Goal: Task Accomplishment & Management: Manage account settings

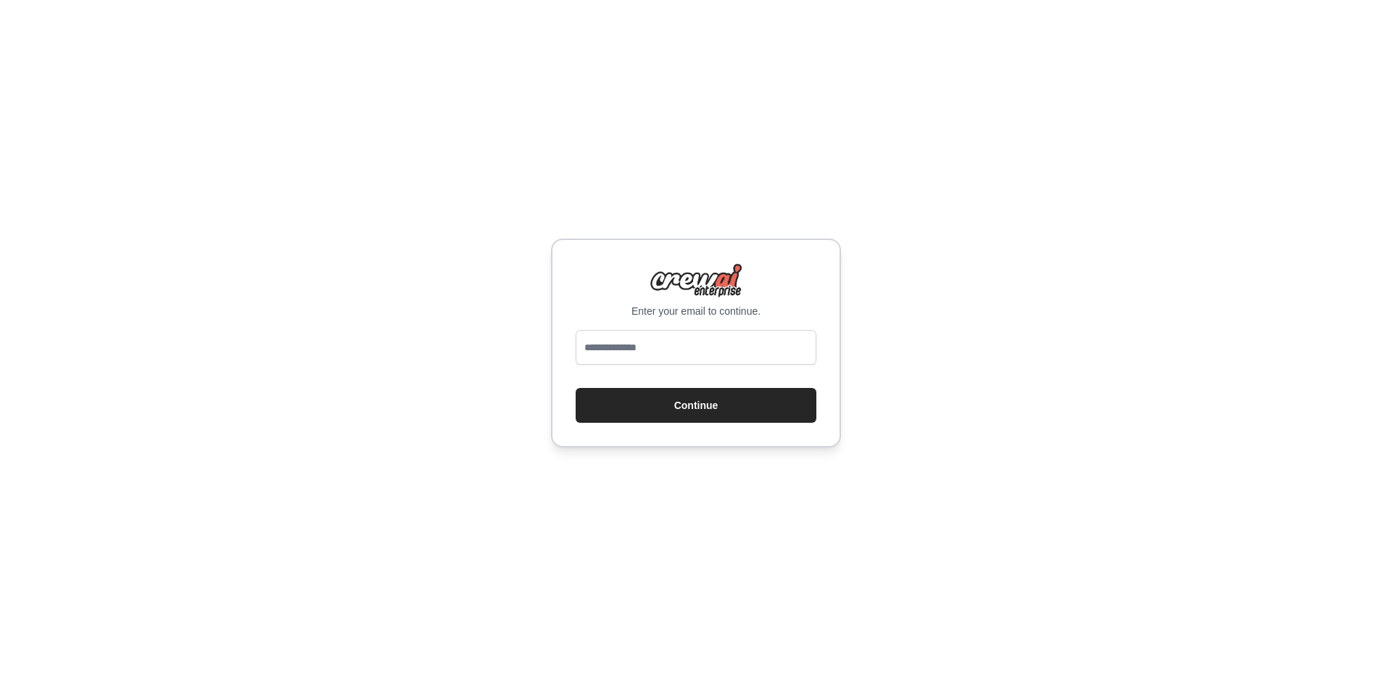
click at [922, 215] on div "Enter your email to continue. Continue" at bounding box center [696, 343] width 1392 height 686
click at [699, 344] on input "email" at bounding box center [696, 347] width 241 height 35
type input "**********"
click at [576, 388] on button "Continue" at bounding box center [696, 405] width 241 height 35
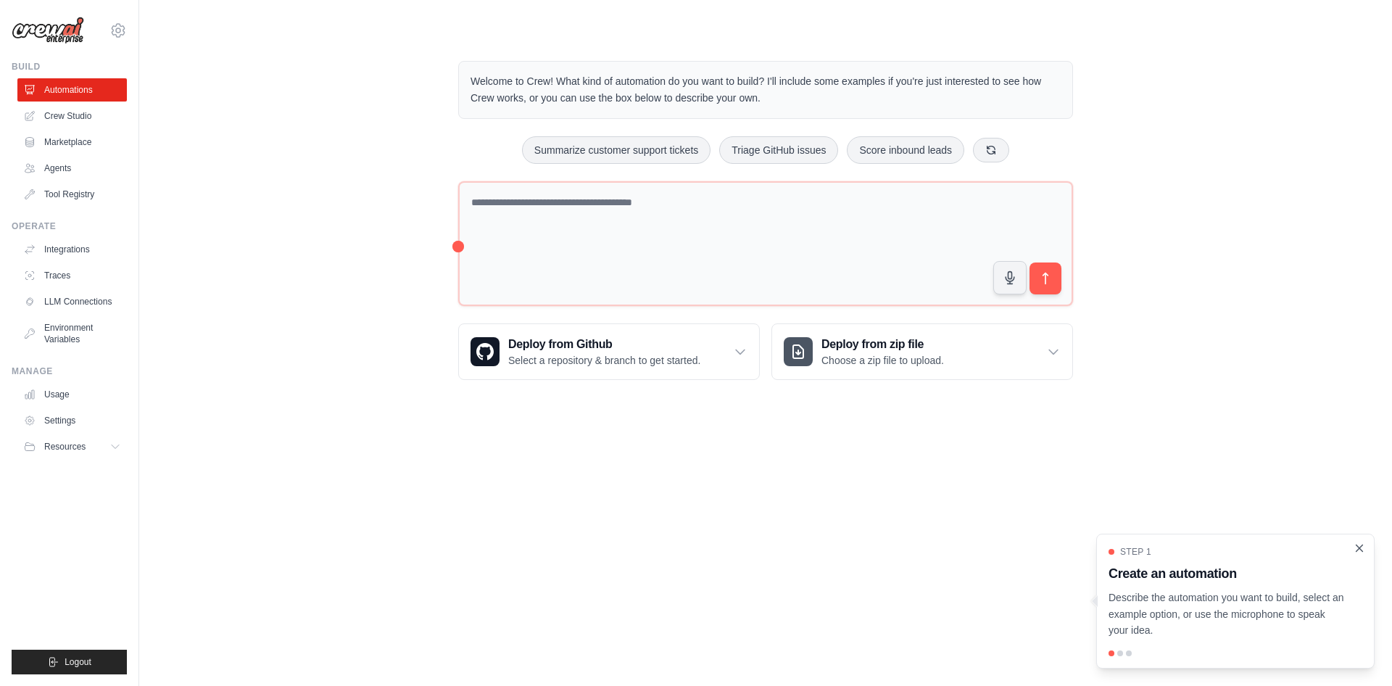
click at [1362, 549] on icon "Close walkthrough" at bounding box center [1359, 548] width 13 height 13
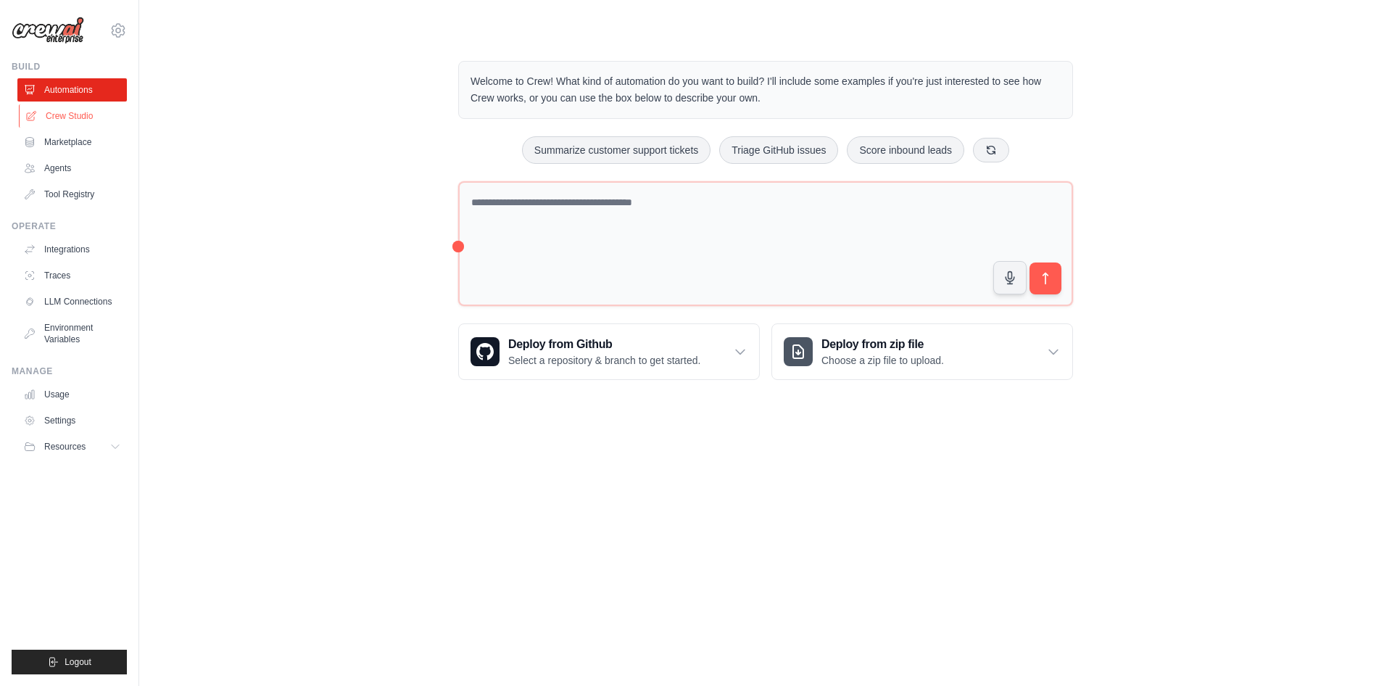
click at [83, 121] on link "Crew Studio" at bounding box center [73, 115] width 109 height 23
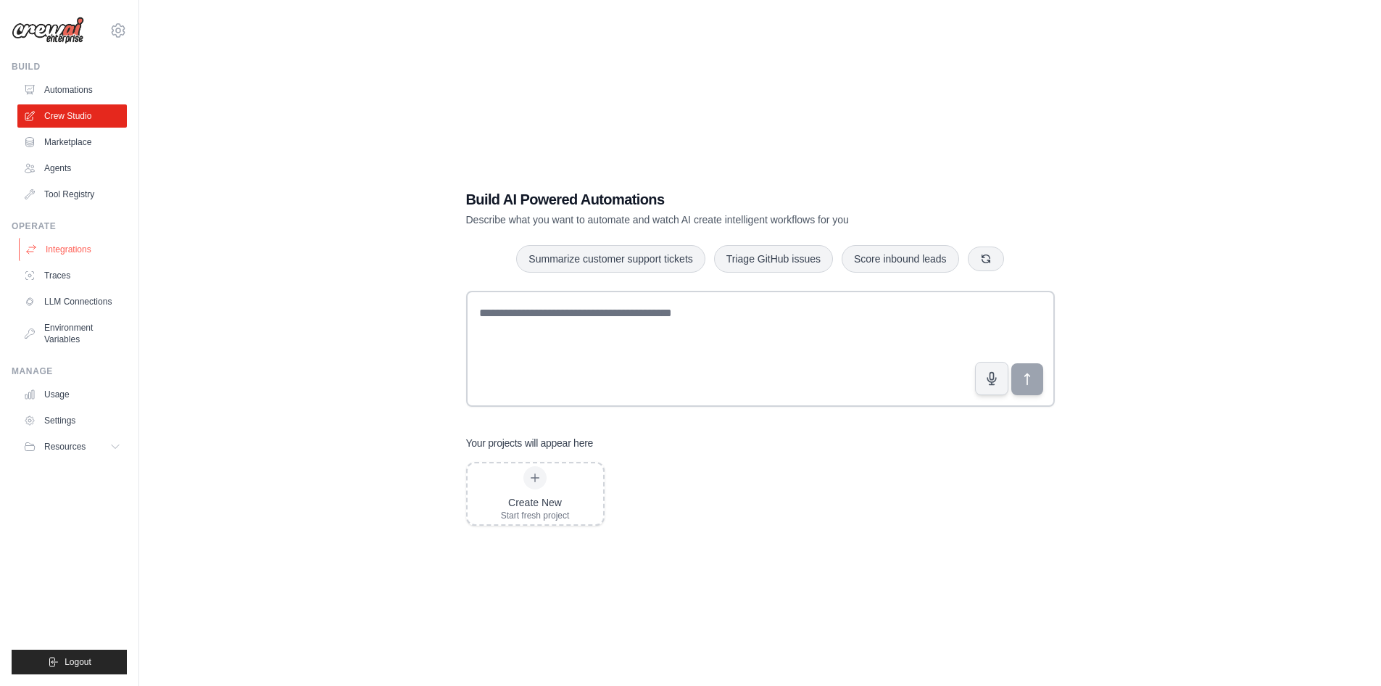
click at [63, 249] on link "Integrations" at bounding box center [73, 249] width 109 height 23
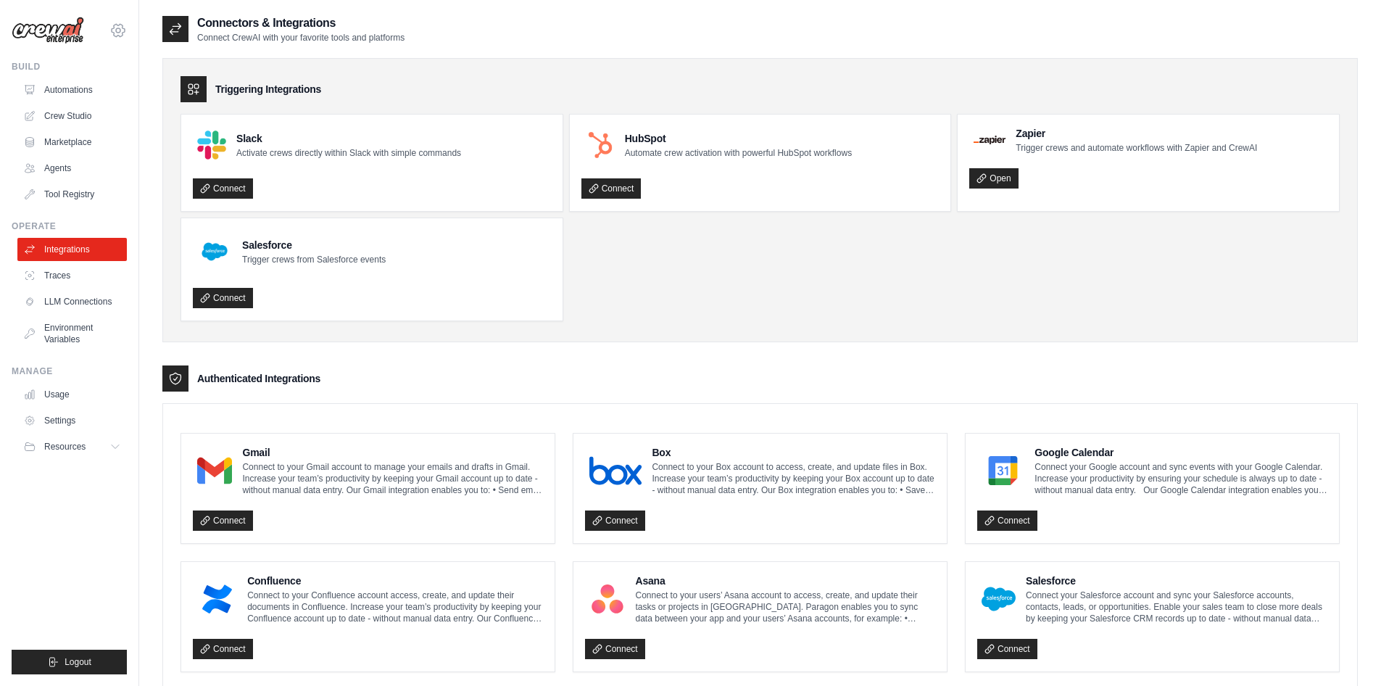
click at [117, 30] on icon at bounding box center [117, 30] width 17 height 17
click at [463, 28] on div "Connectors & Integrations Connect CrewAI with your favorite tools and platforms" at bounding box center [760, 29] width 1196 height 29
click at [217, 526] on link "Connect" at bounding box center [223, 521] width 60 height 20
click at [239, 518] on link "Connect" at bounding box center [223, 521] width 60 height 20
click at [227, 520] on link "Connect" at bounding box center [223, 521] width 60 height 20
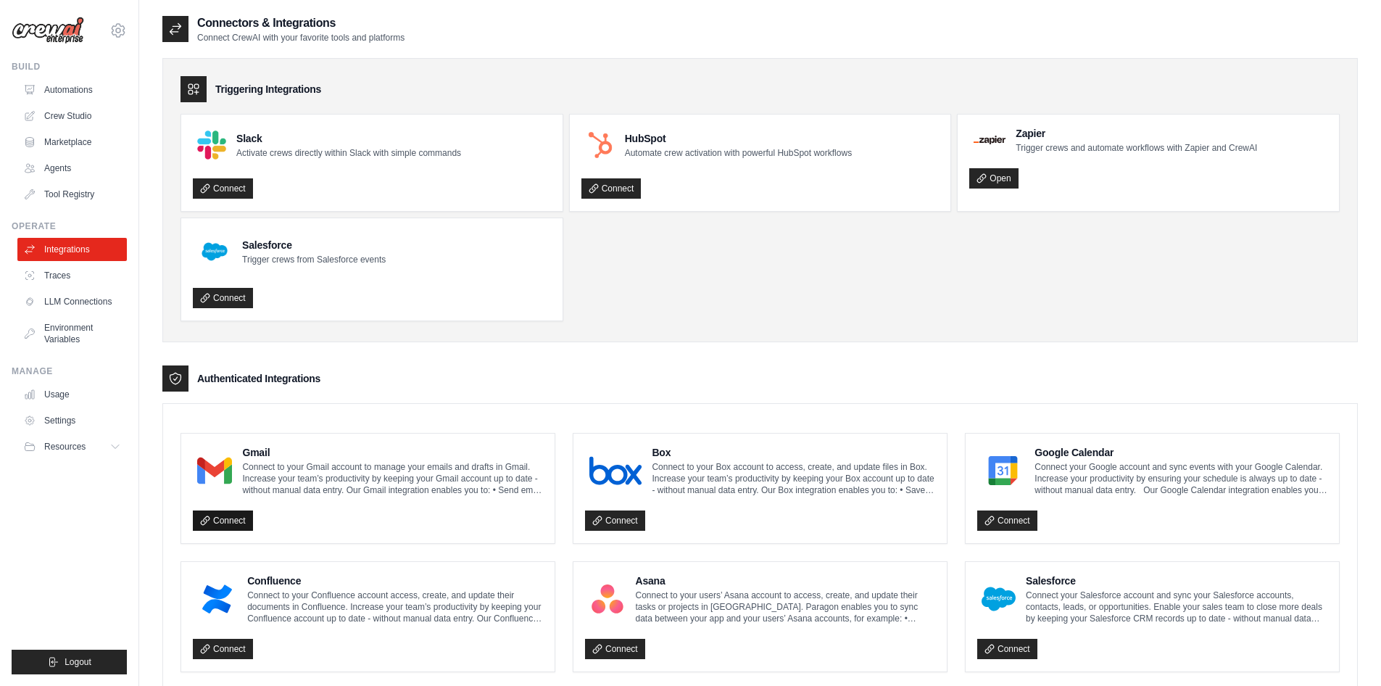
click at [231, 521] on link "Connect" at bounding box center [223, 521] width 60 height 20
click at [62, 422] on link "Settings" at bounding box center [73, 420] width 109 height 23
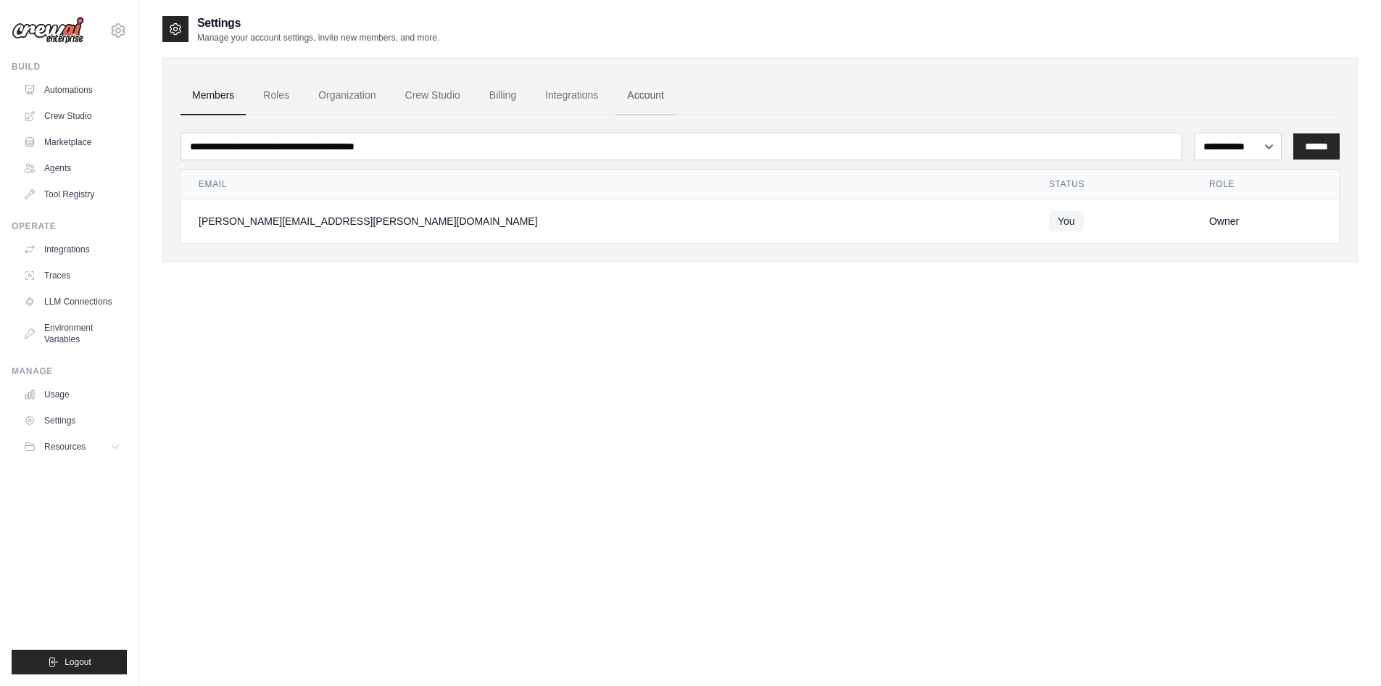
click at [655, 92] on link "Account" at bounding box center [646, 95] width 60 height 39
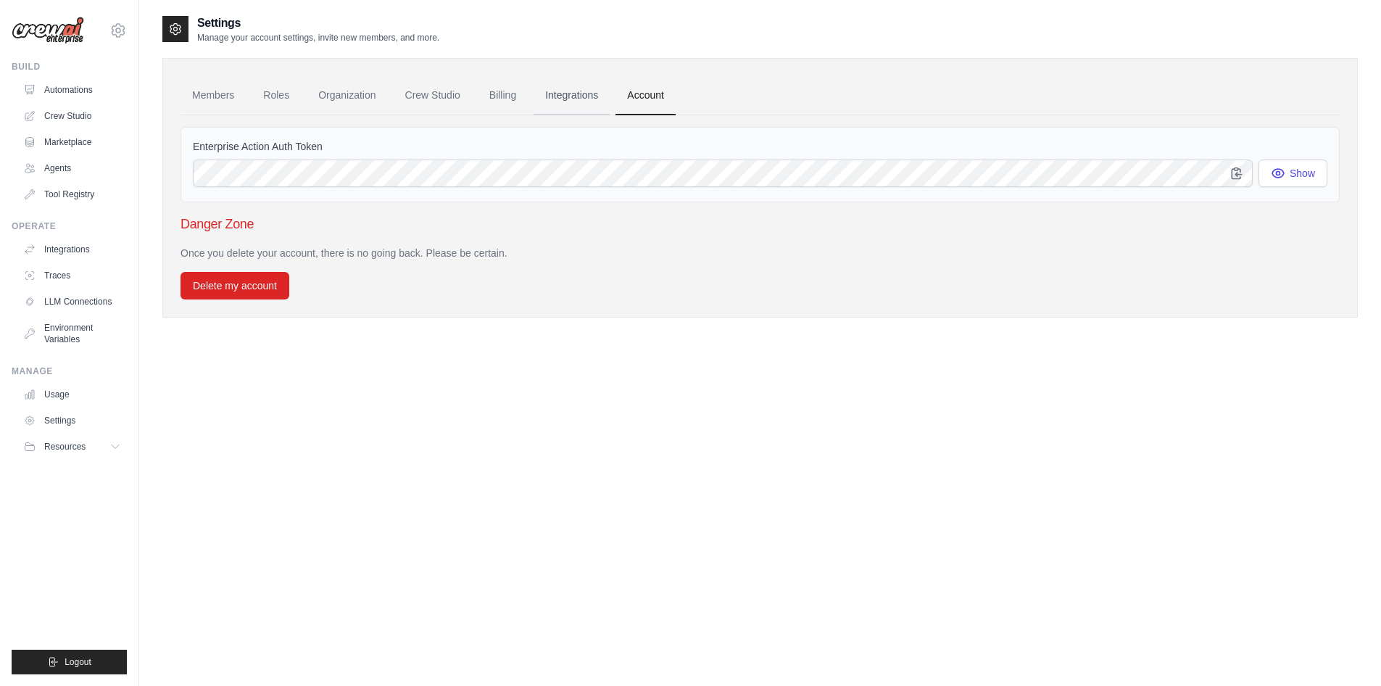
click at [561, 94] on link "Integrations" at bounding box center [572, 95] width 76 height 39
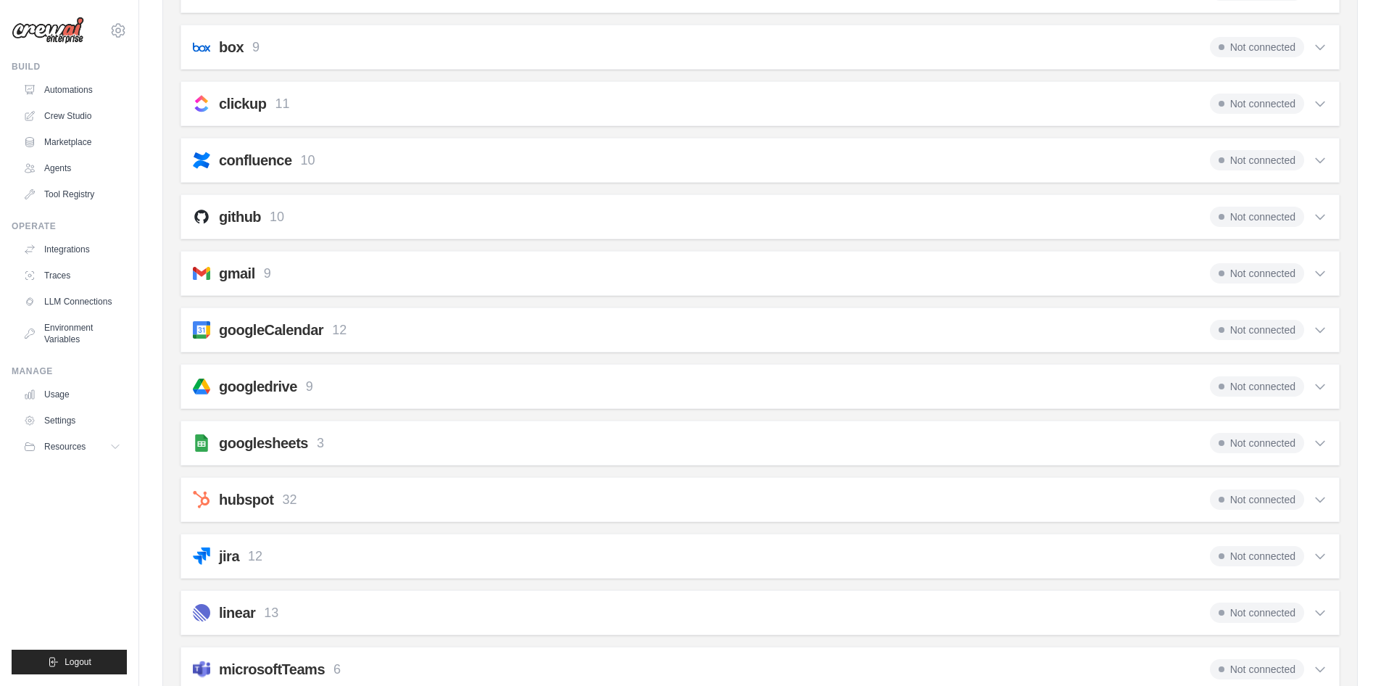
scroll to position [210, 0]
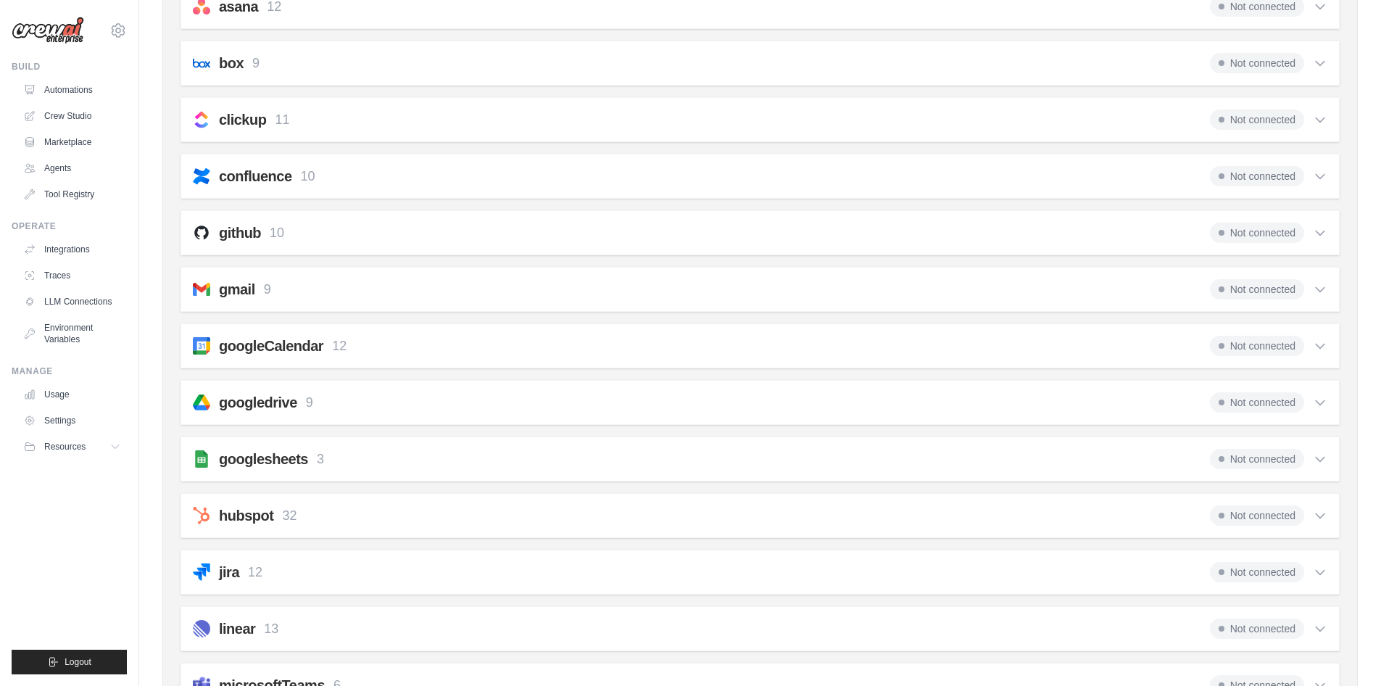
click at [1319, 289] on icon at bounding box center [1320, 289] width 15 height 15
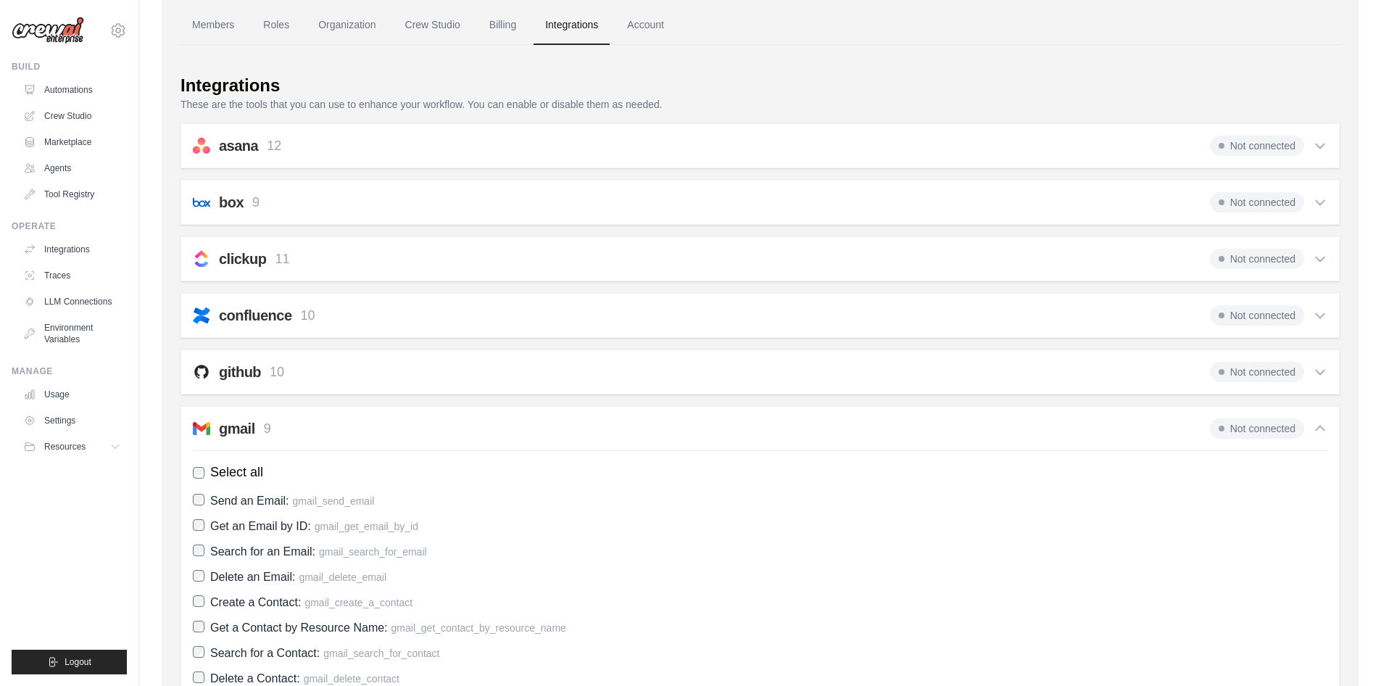
scroll to position [0, 0]
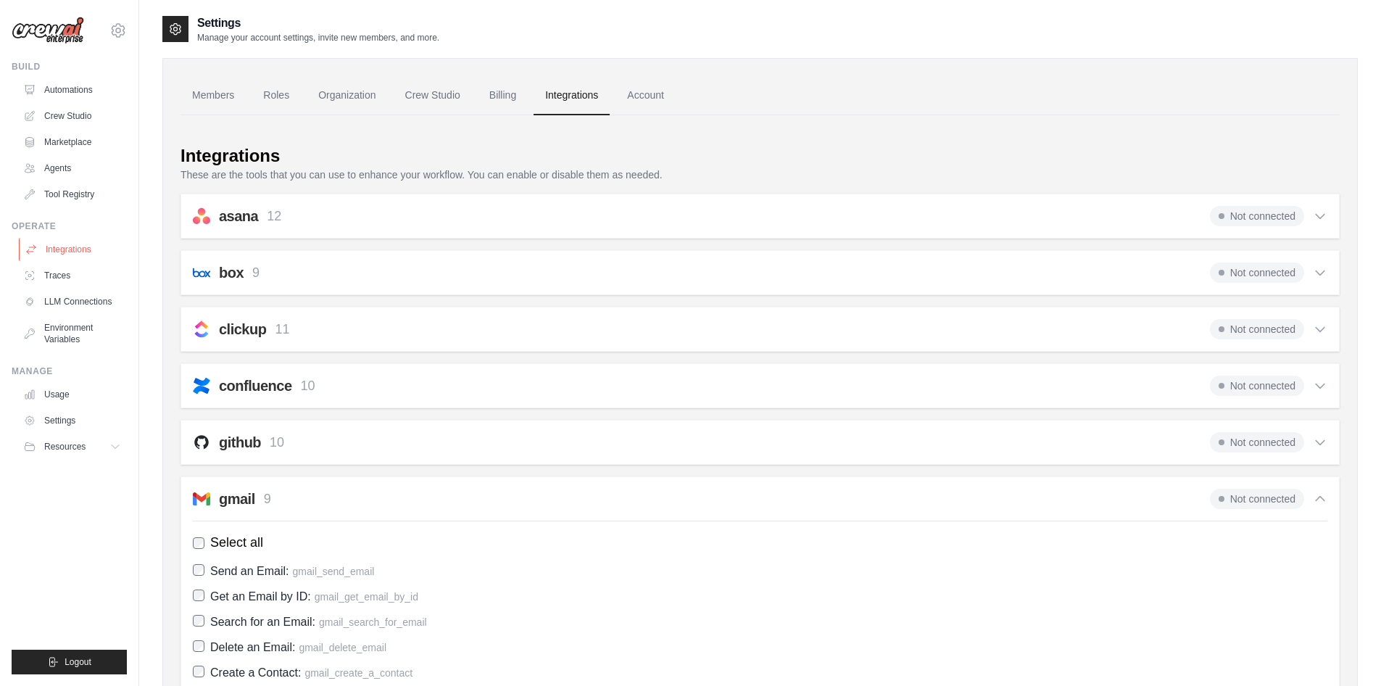
click at [69, 249] on link "Integrations" at bounding box center [73, 249] width 109 height 23
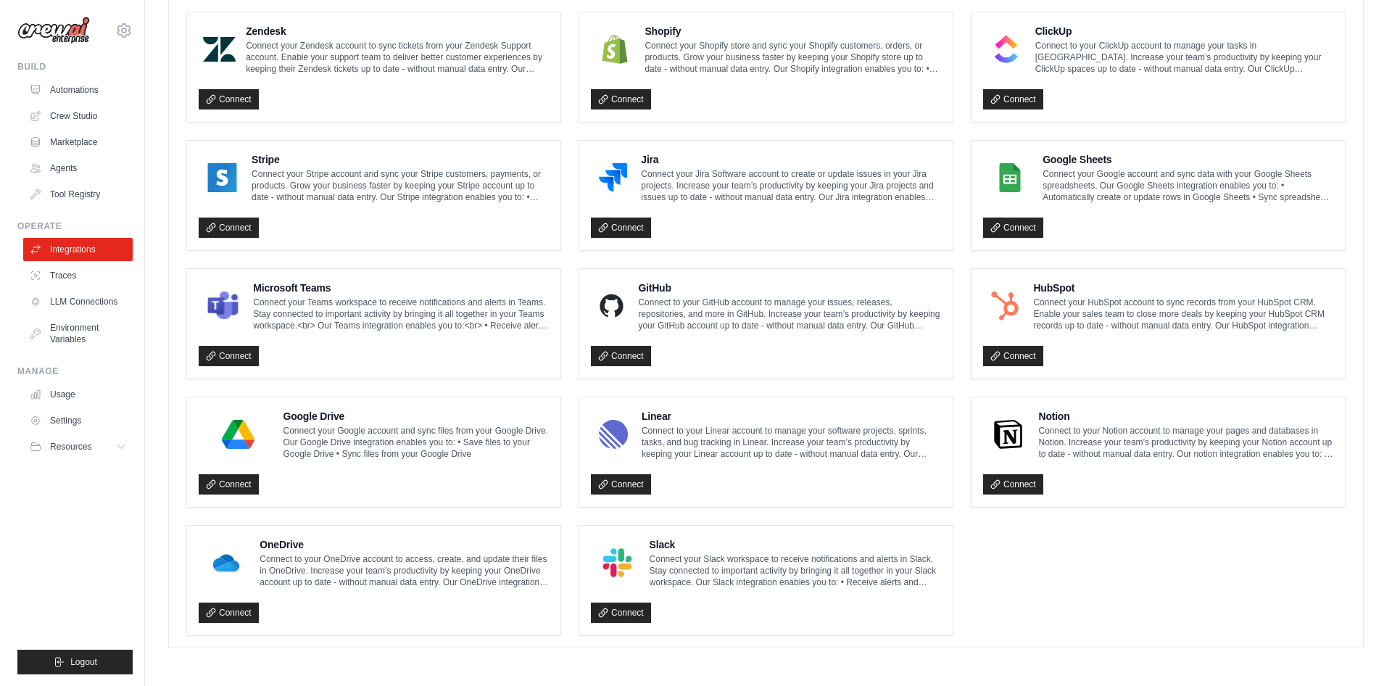
scroll to position [69, 0]
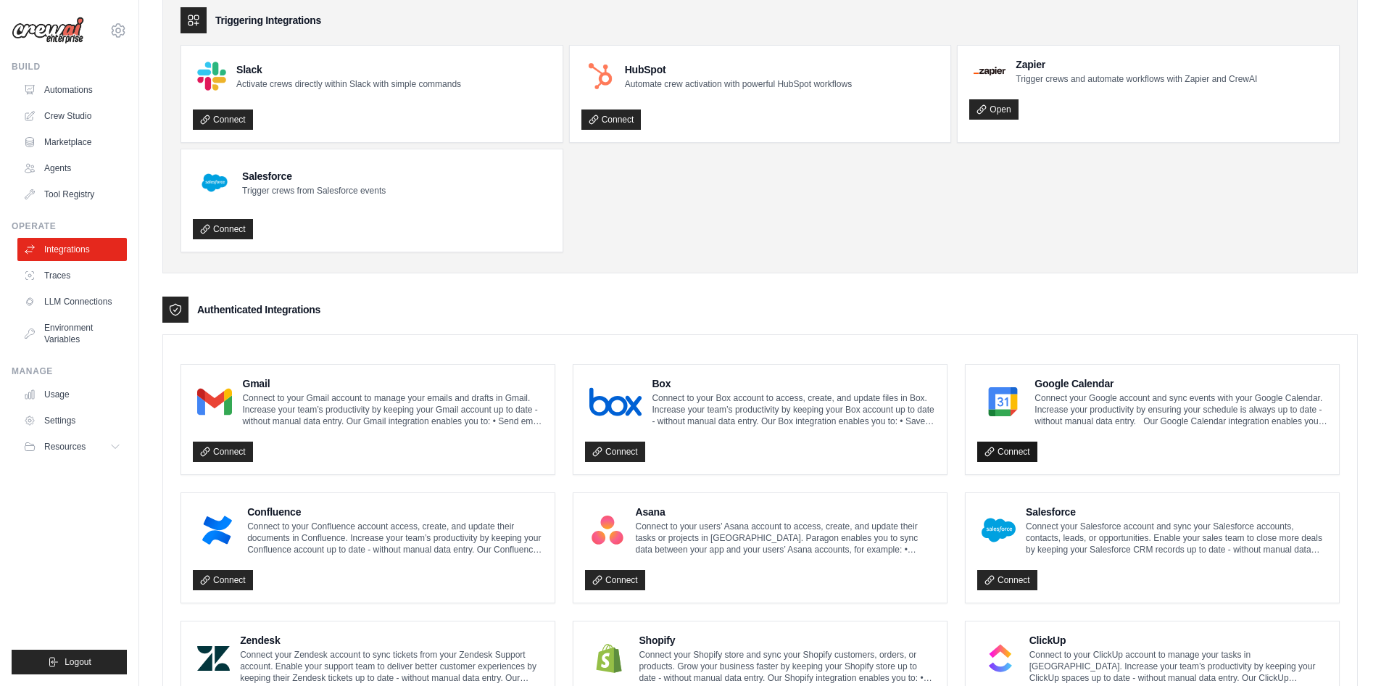
click at [1004, 453] on link "Connect" at bounding box center [1008, 452] width 60 height 20
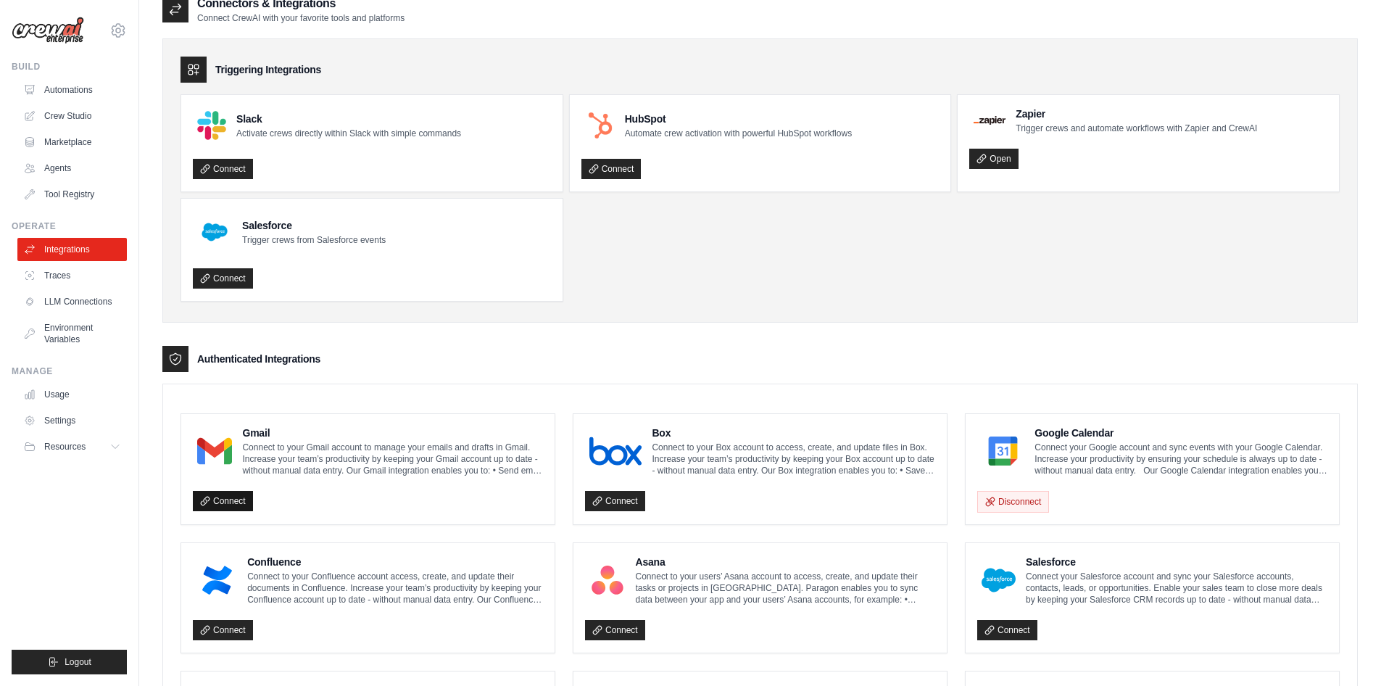
click at [229, 500] on link "Connect" at bounding box center [223, 501] width 60 height 20
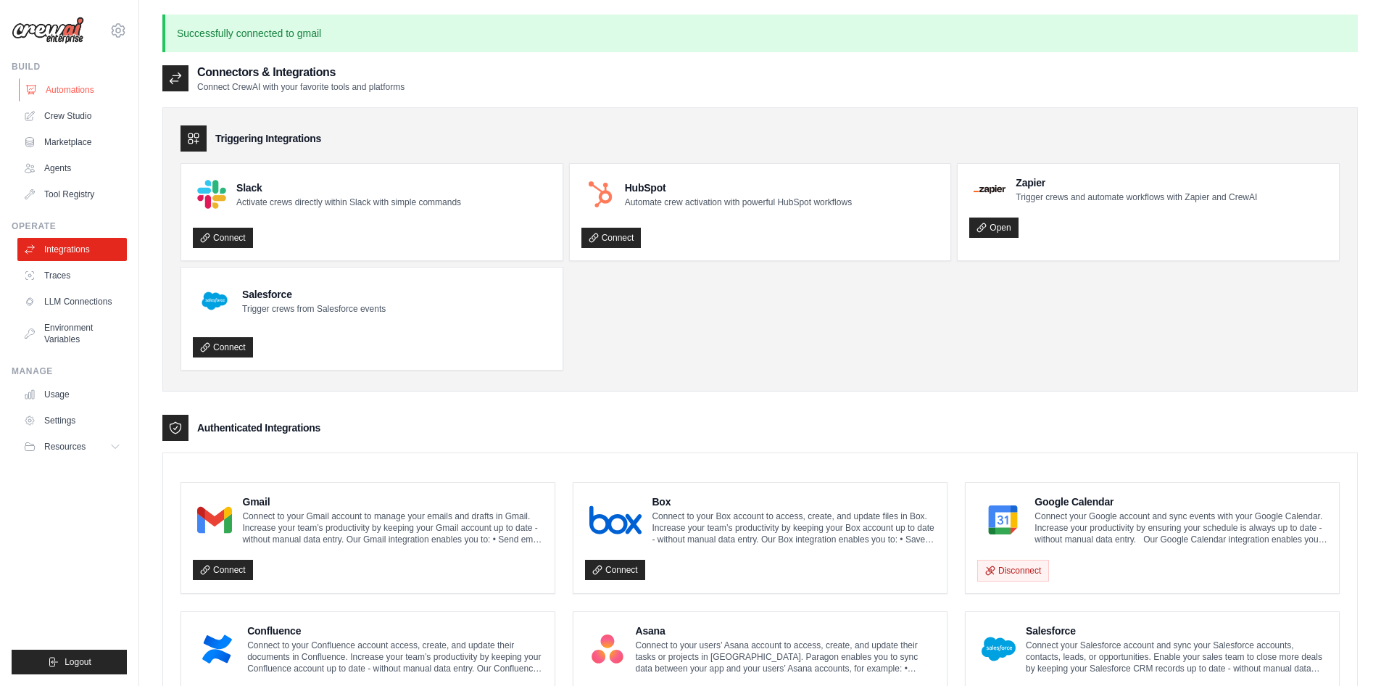
click at [57, 85] on link "Automations" at bounding box center [73, 89] width 109 height 23
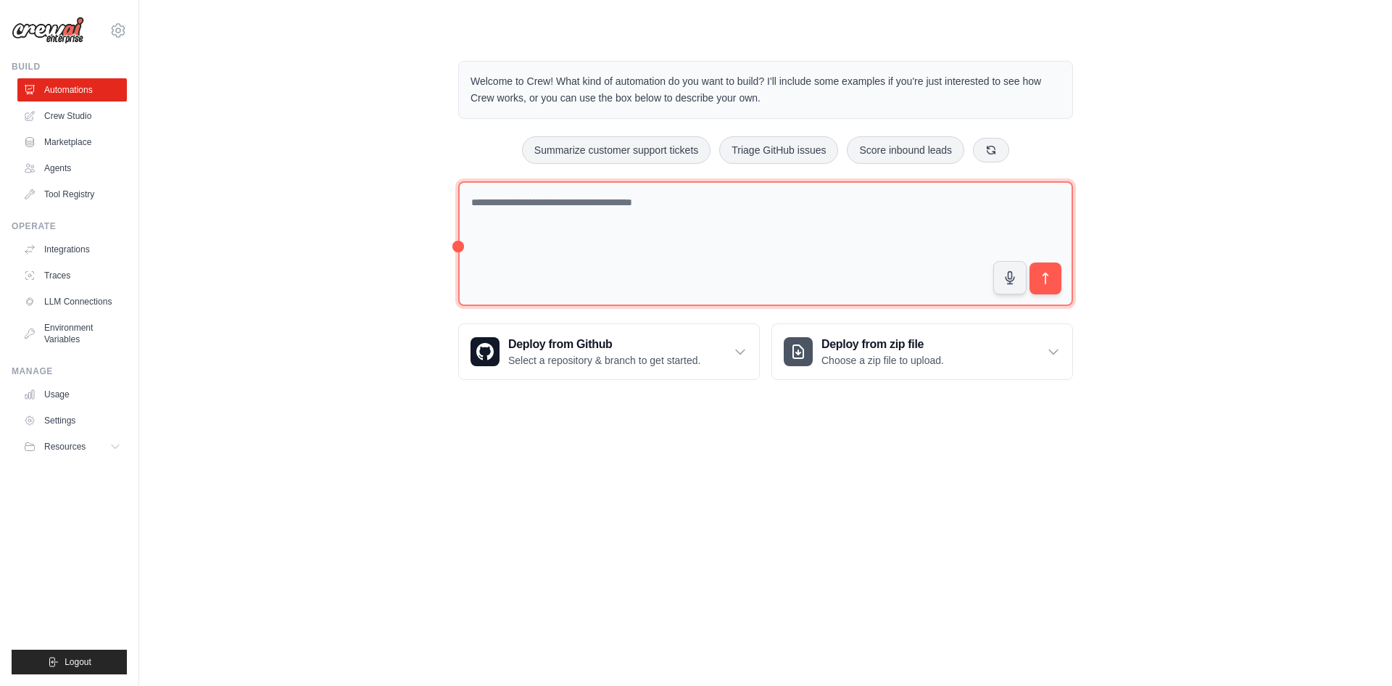
click at [611, 231] on textarea at bounding box center [765, 243] width 615 height 125
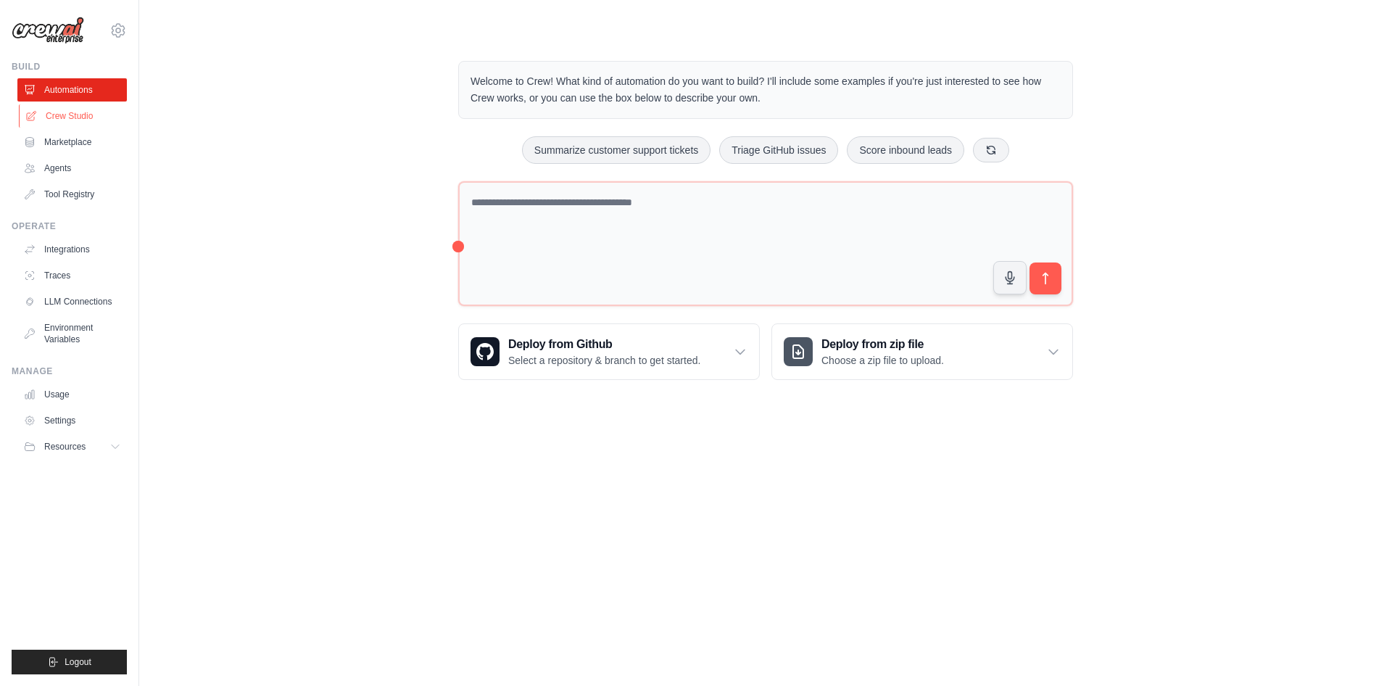
click at [67, 115] on link "Crew Studio" at bounding box center [73, 115] width 109 height 23
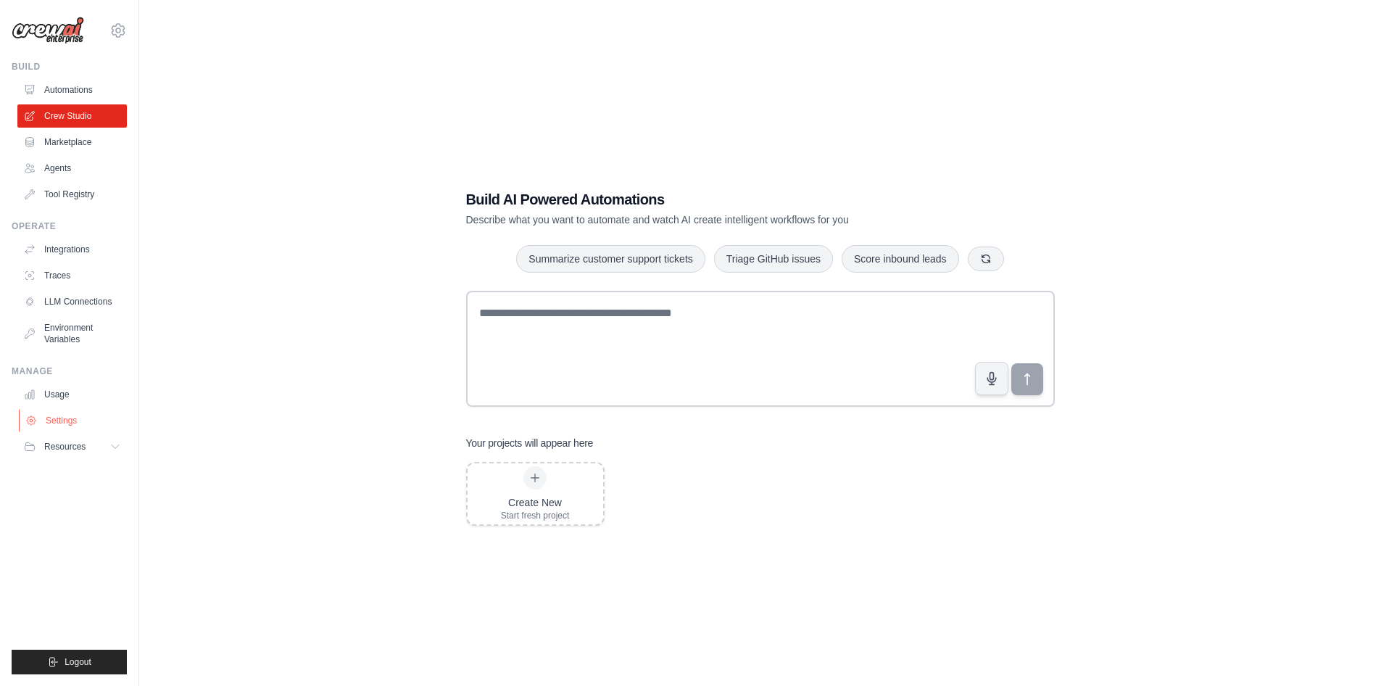
click at [54, 423] on link "Settings" at bounding box center [73, 420] width 109 height 23
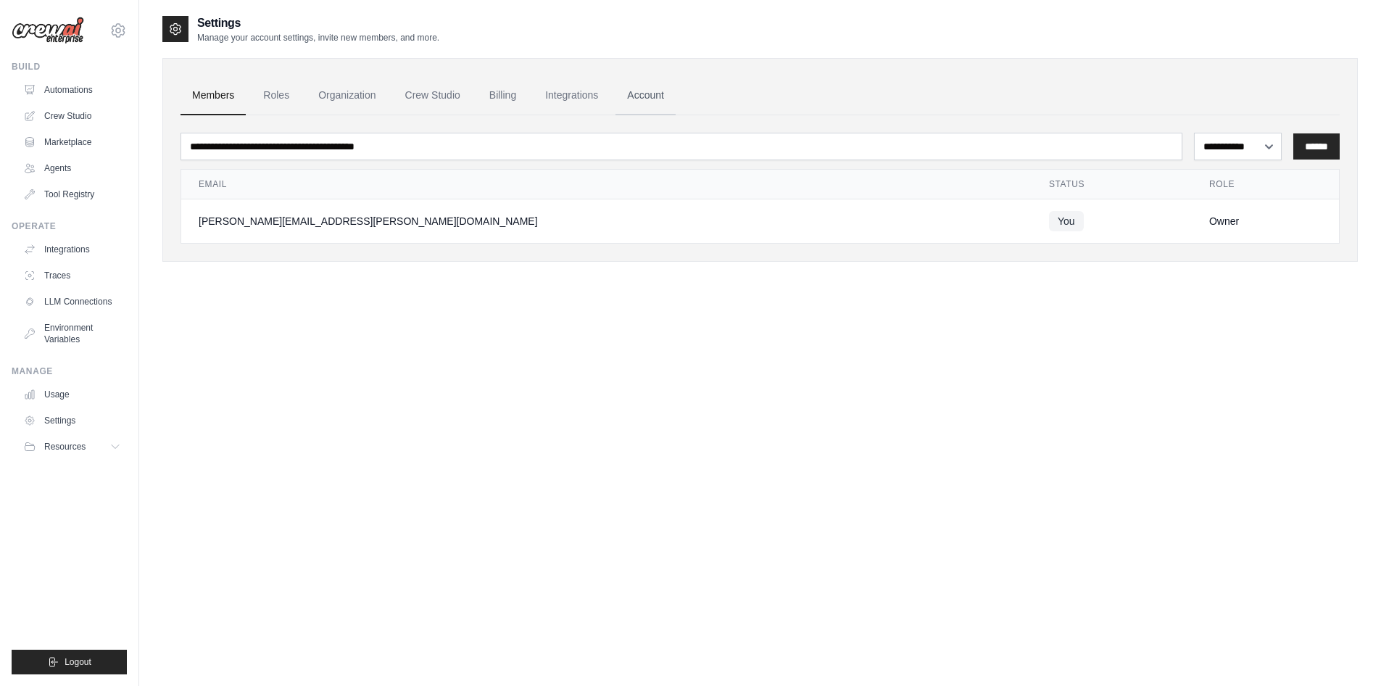
click at [645, 101] on link "Account" at bounding box center [646, 95] width 60 height 39
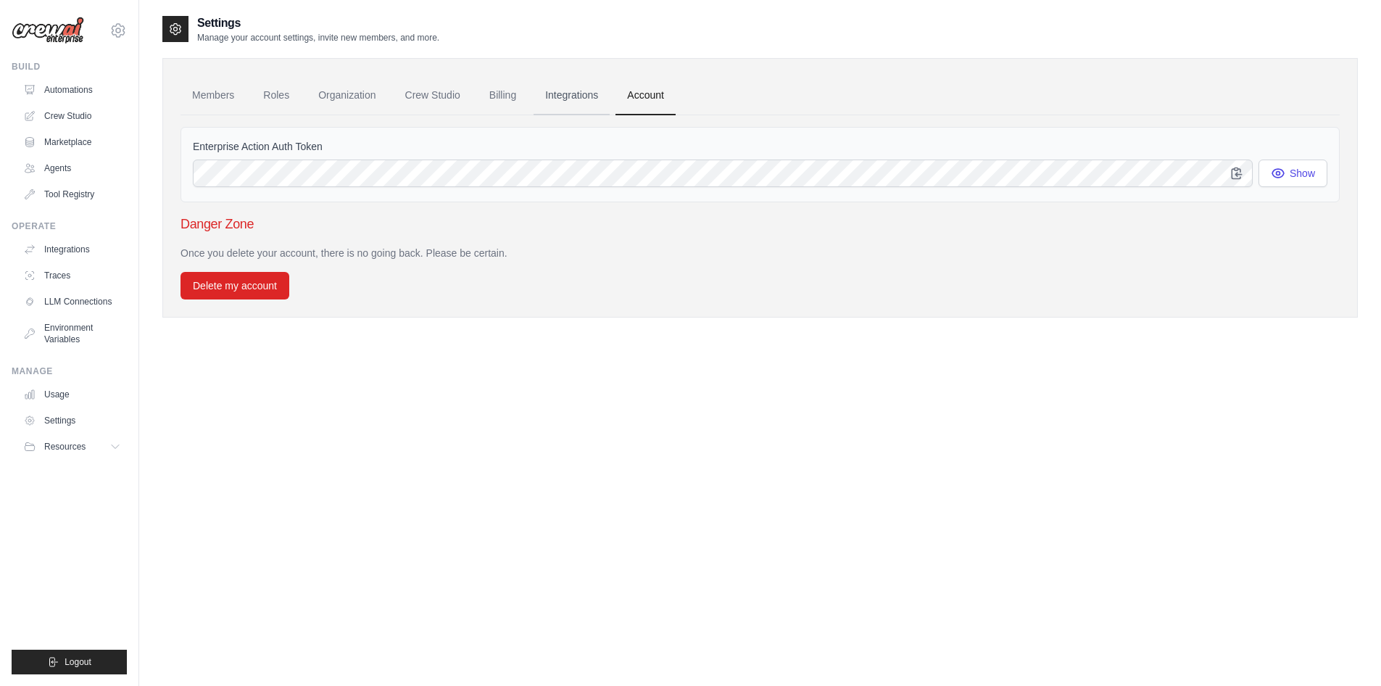
click at [579, 90] on link "Integrations" at bounding box center [572, 95] width 76 height 39
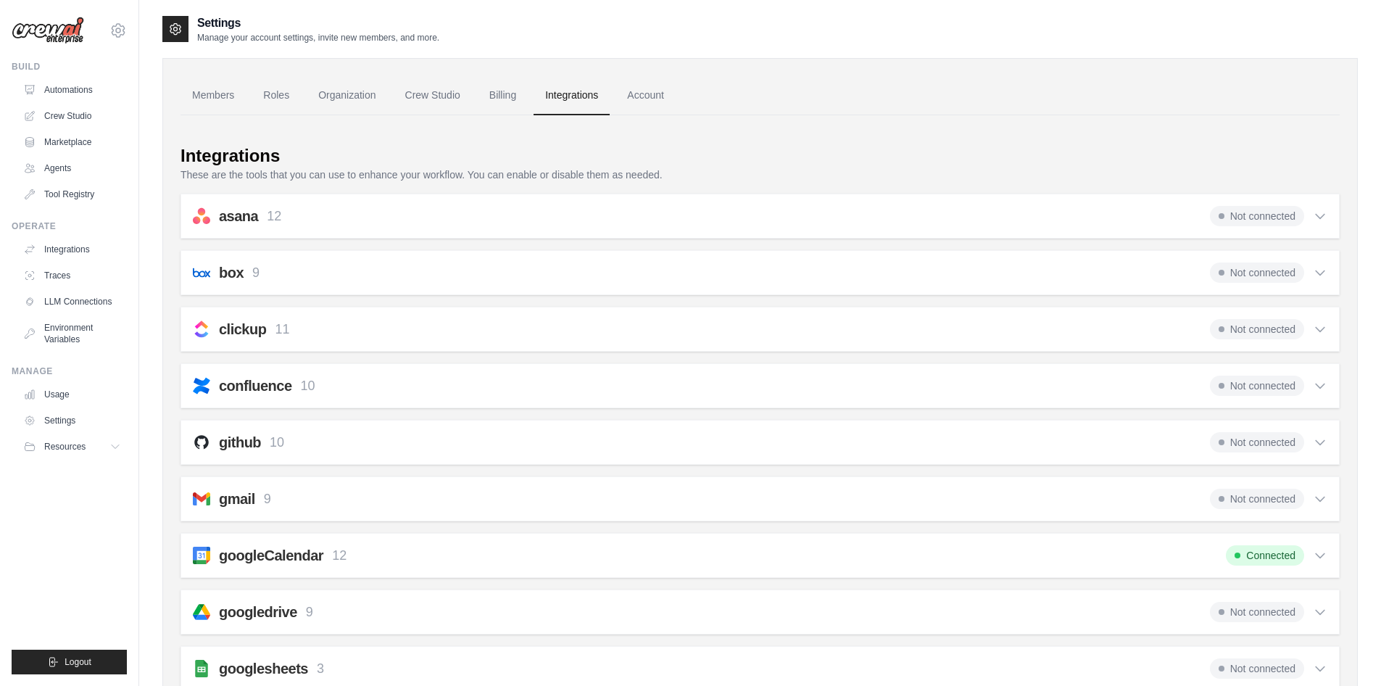
click at [1315, 502] on icon at bounding box center [1320, 499] width 15 height 15
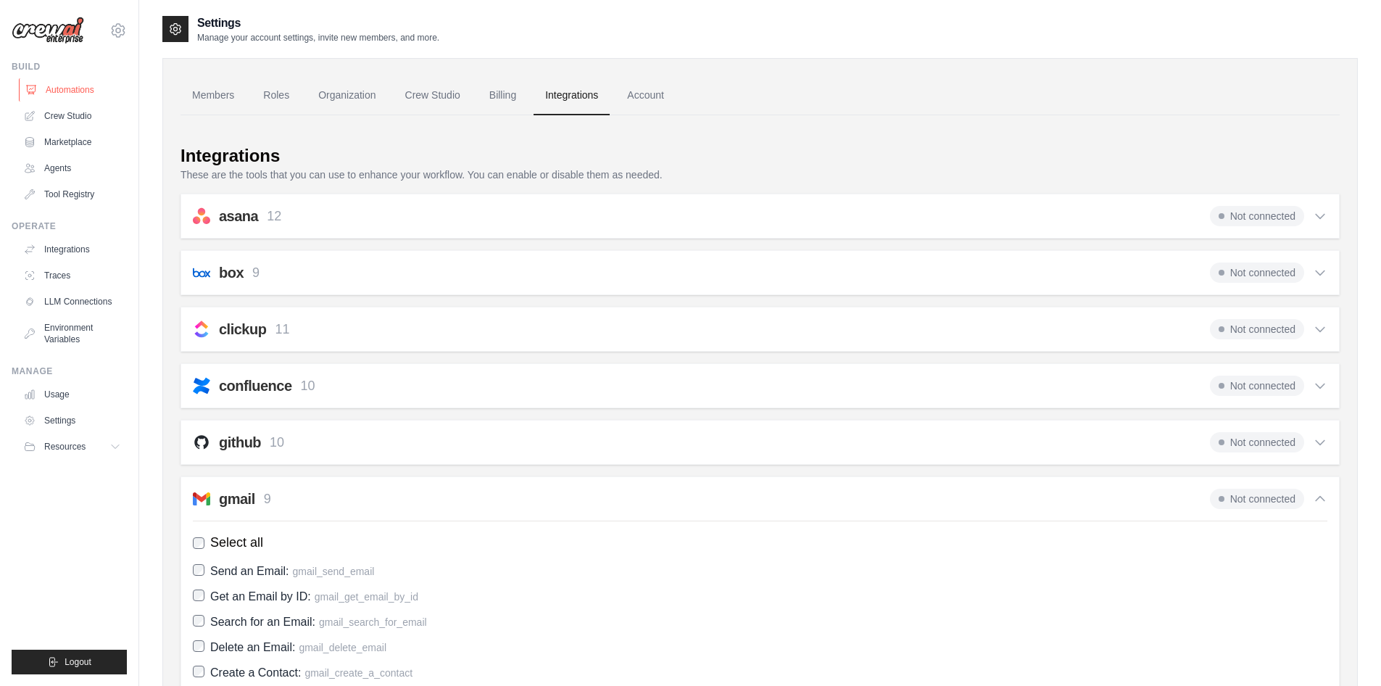
click at [87, 84] on link "Automations" at bounding box center [73, 89] width 109 height 23
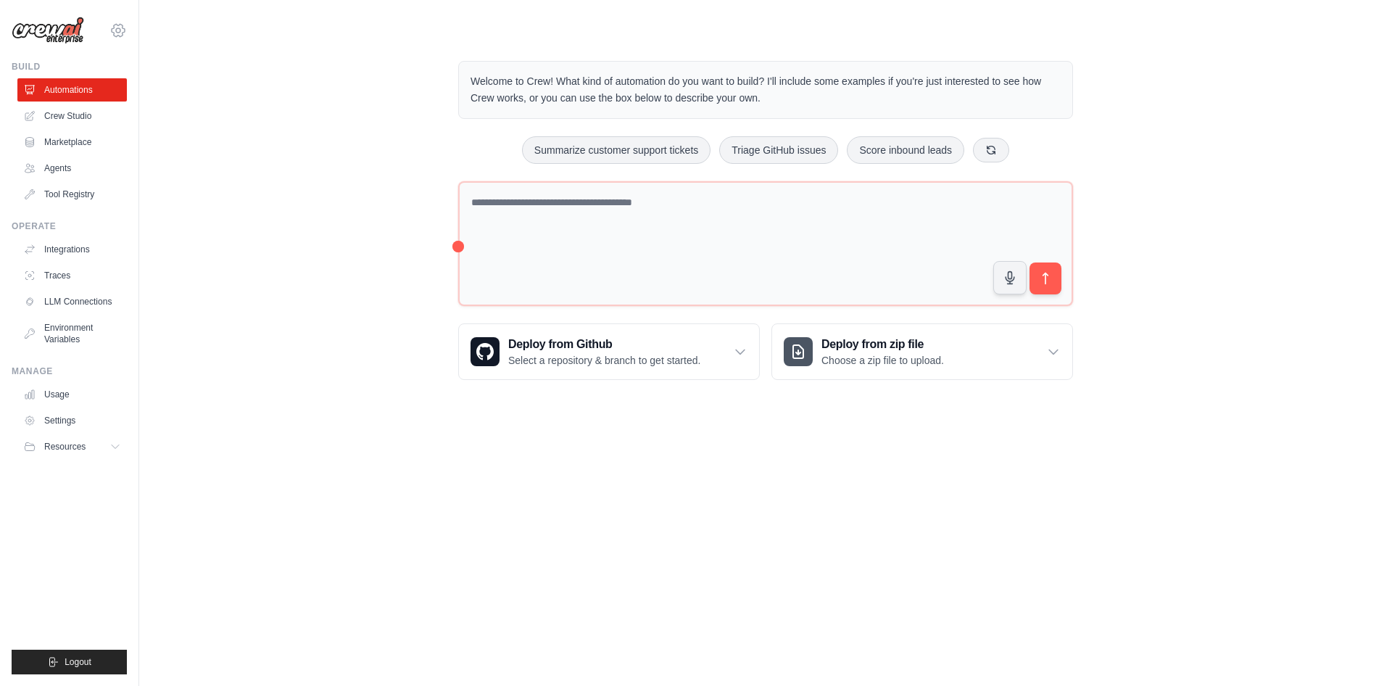
click at [121, 36] on icon at bounding box center [117, 30] width 17 height 17
click at [103, 94] on link "Settings" at bounding box center [118, 98] width 128 height 26
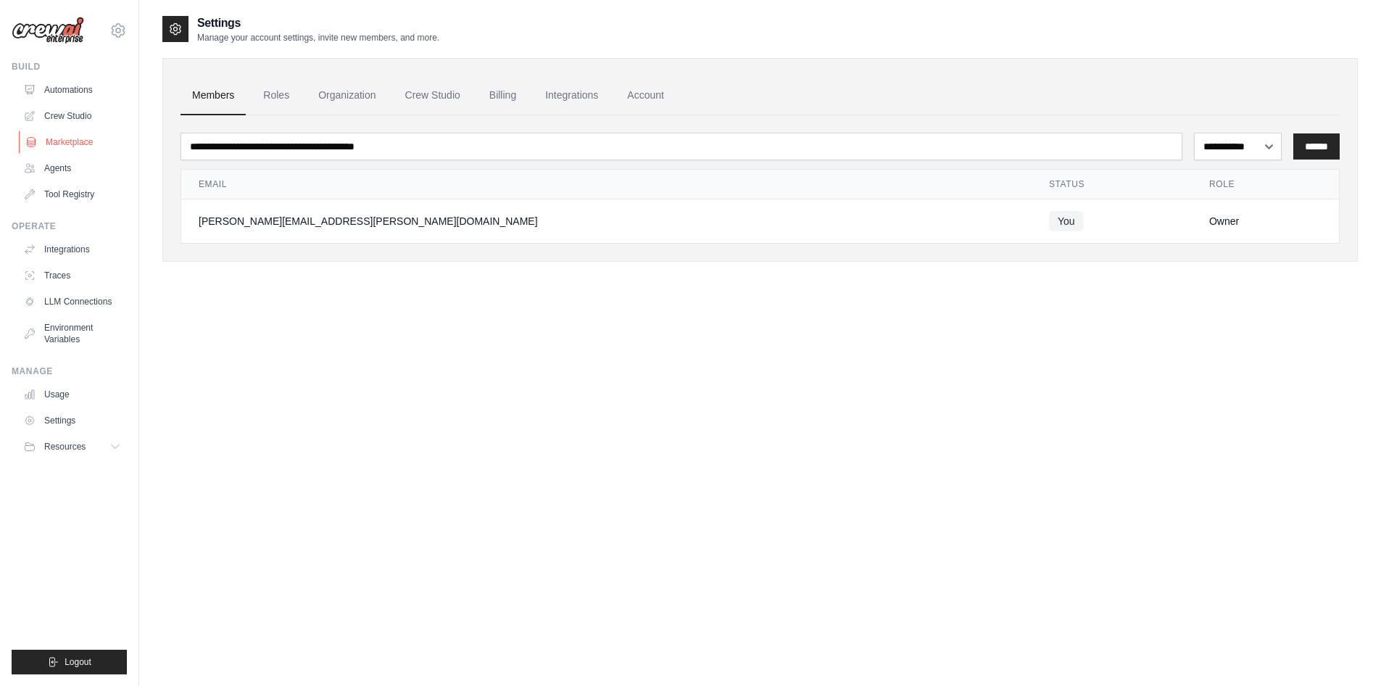
click at [54, 138] on link "Marketplace" at bounding box center [73, 142] width 109 height 23
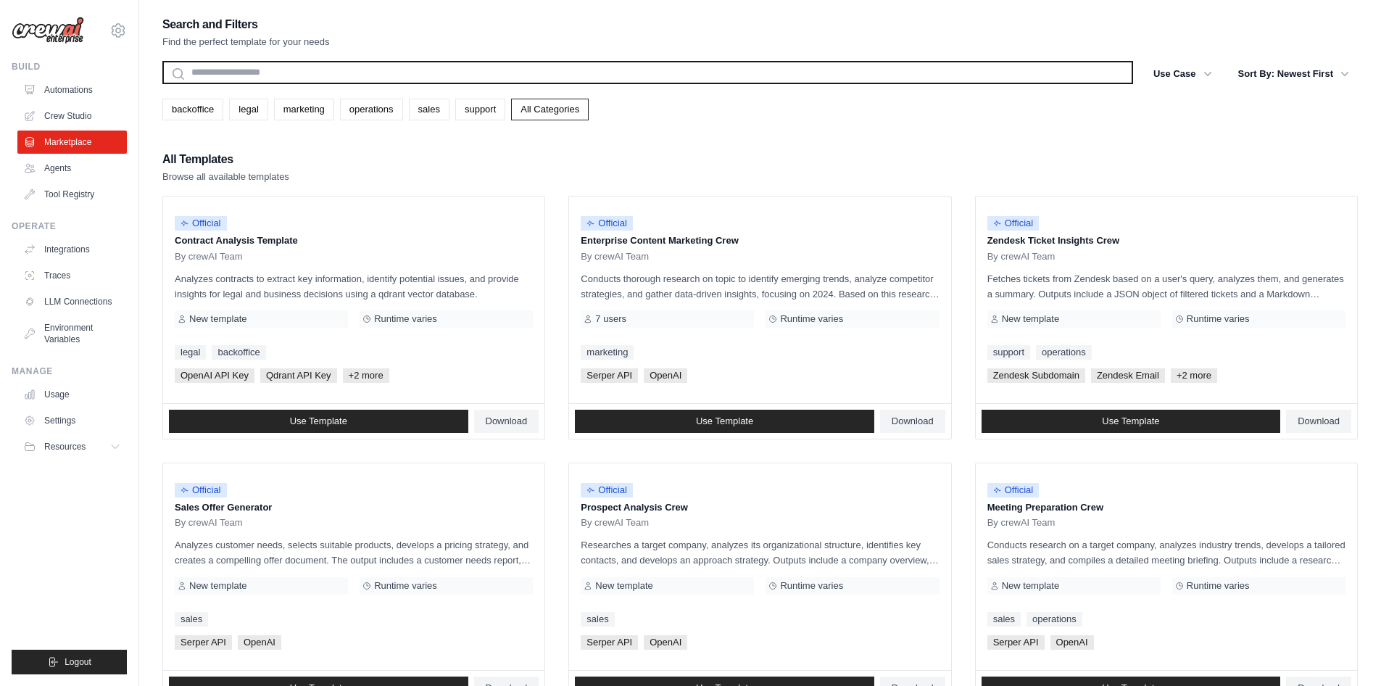
click at [265, 83] on input "text" at bounding box center [647, 72] width 971 height 23
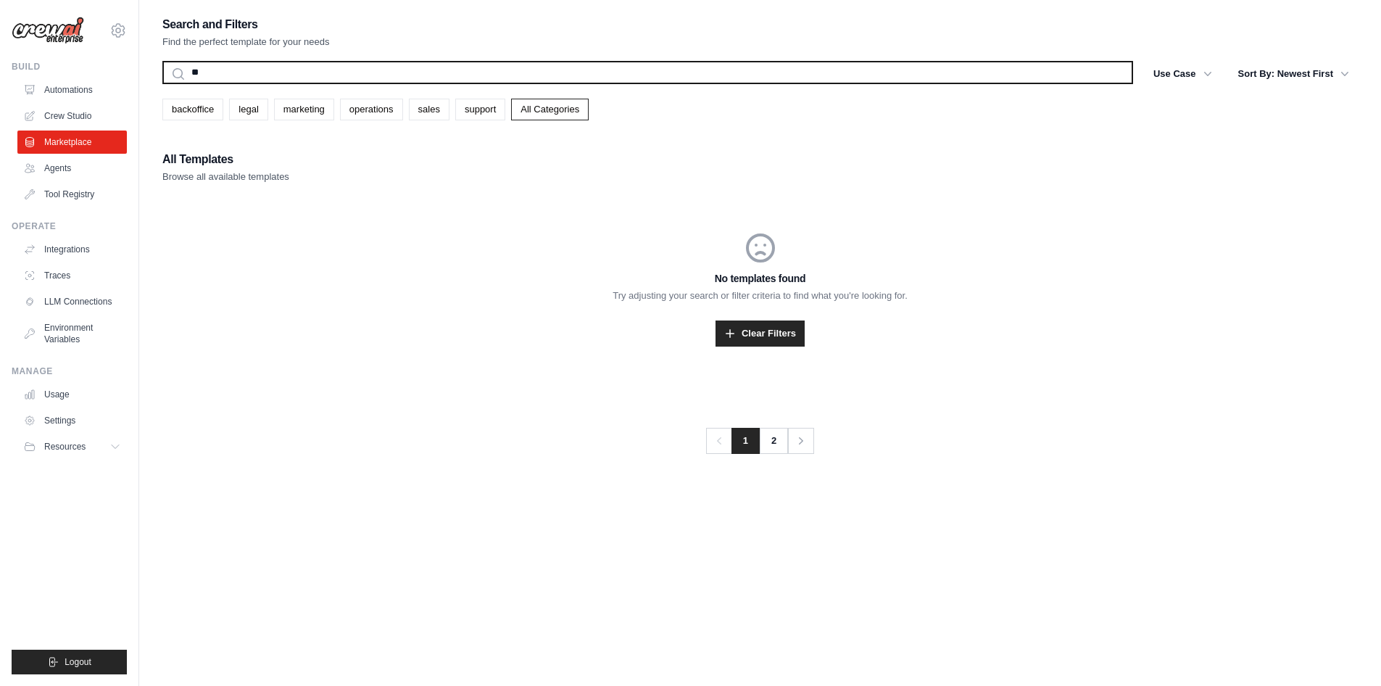
type input "*"
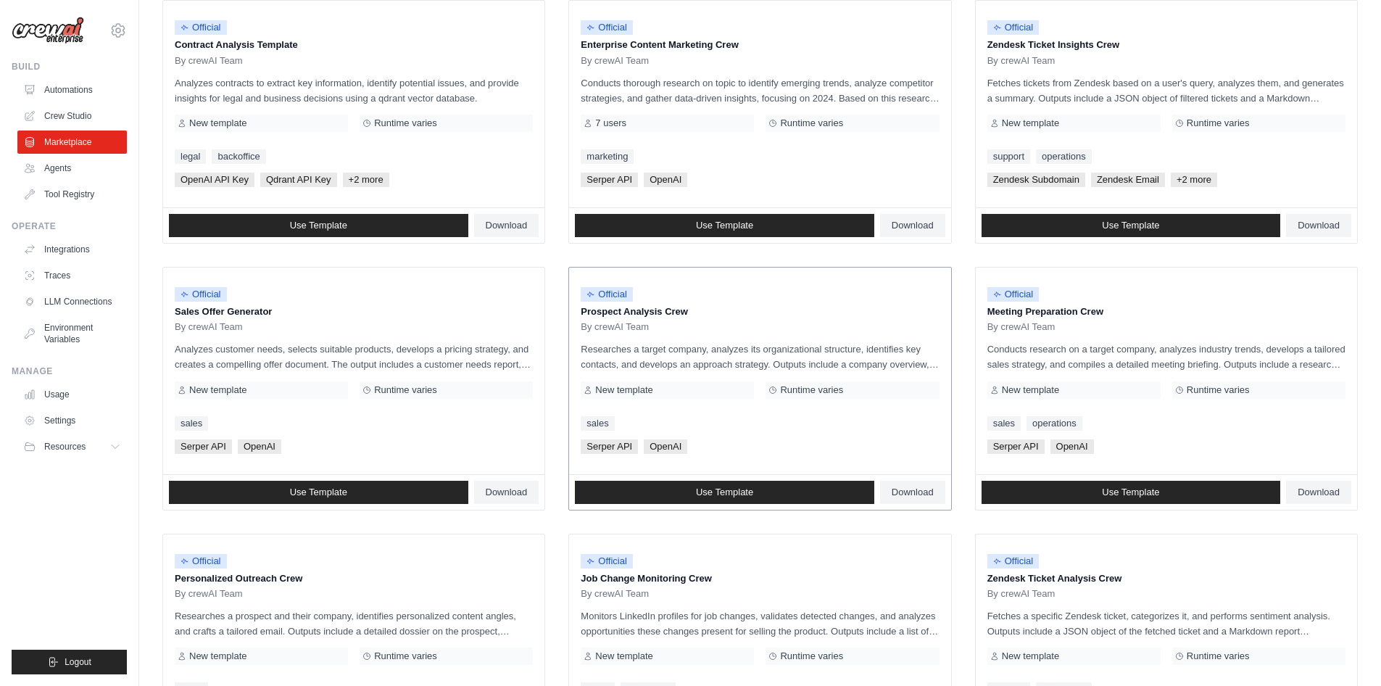
scroll to position [261, 0]
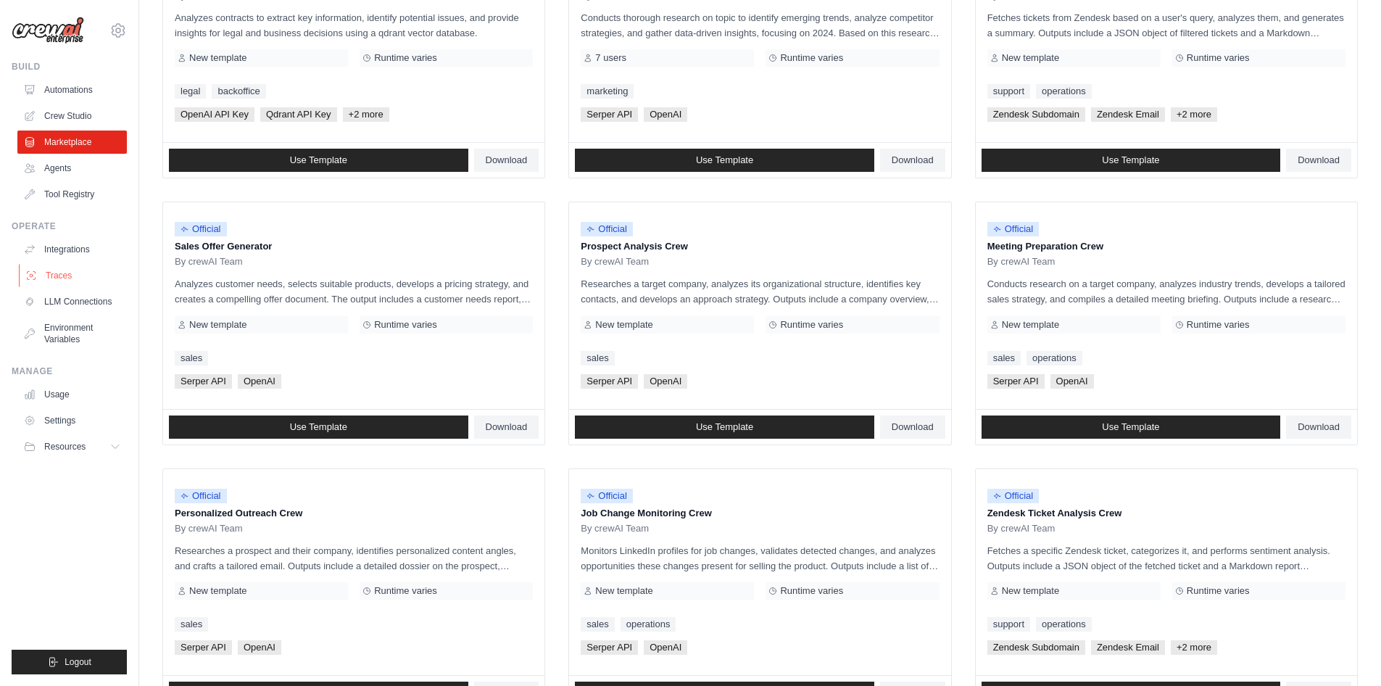
click at [55, 273] on link "Traces" at bounding box center [73, 275] width 109 height 23
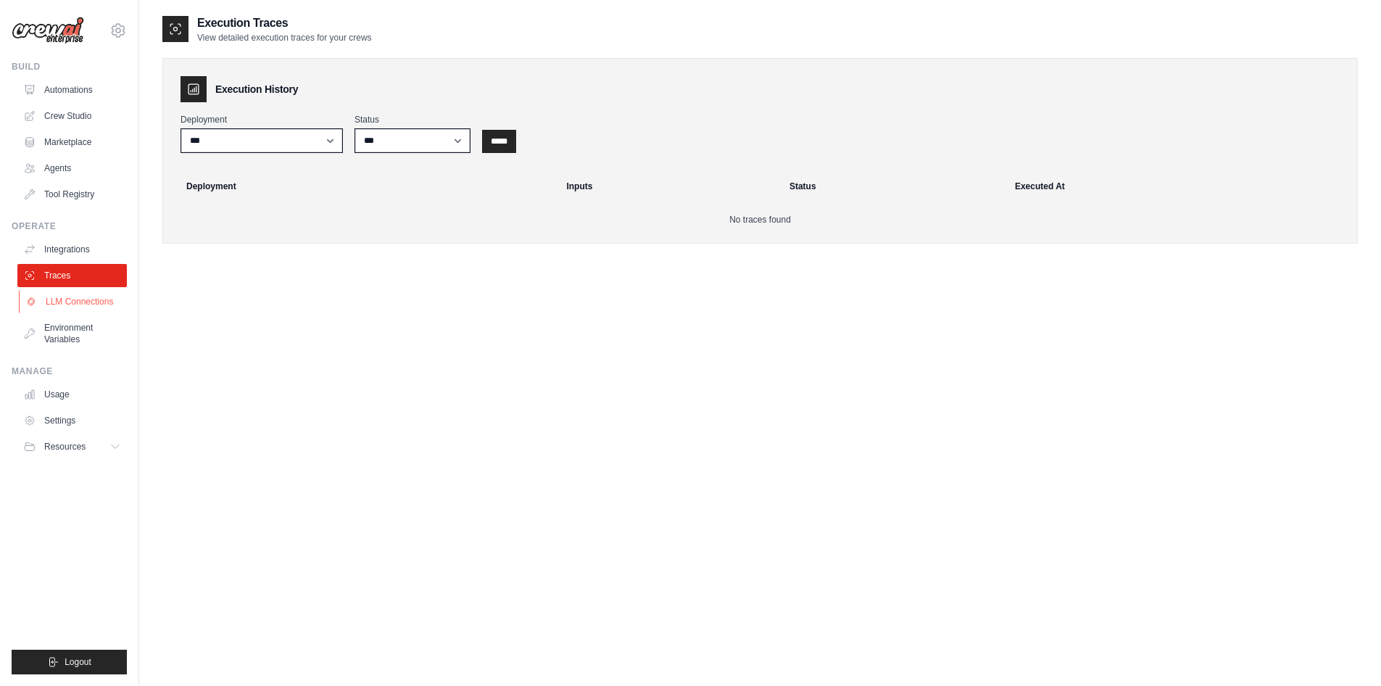
click at [78, 298] on link "LLM Connections" at bounding box center [73, 301] width 109 height 23
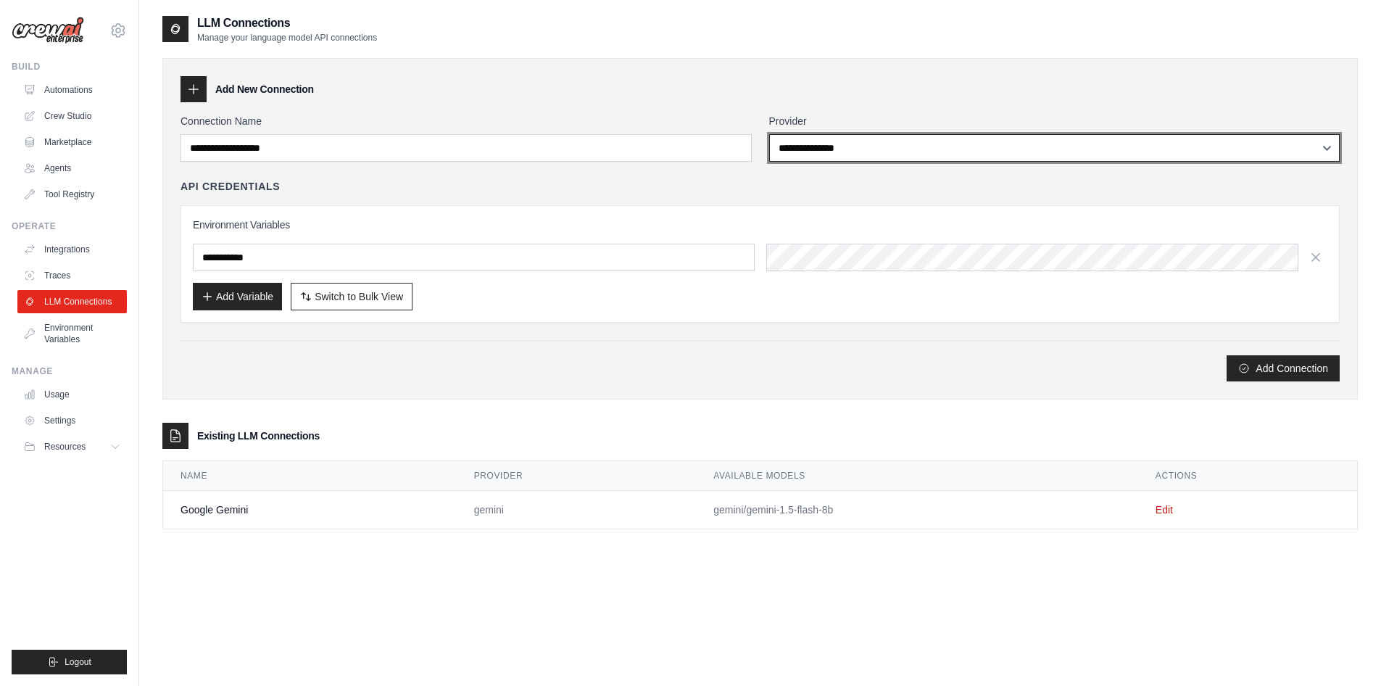
drag, startPoint x: 809, startPoint y: 154, endPoint x: 793, endPoint y: 107, distance: 49.8
click at [793, 107] on div "**********" at bounding box center [760, 229] width 1196 height 342
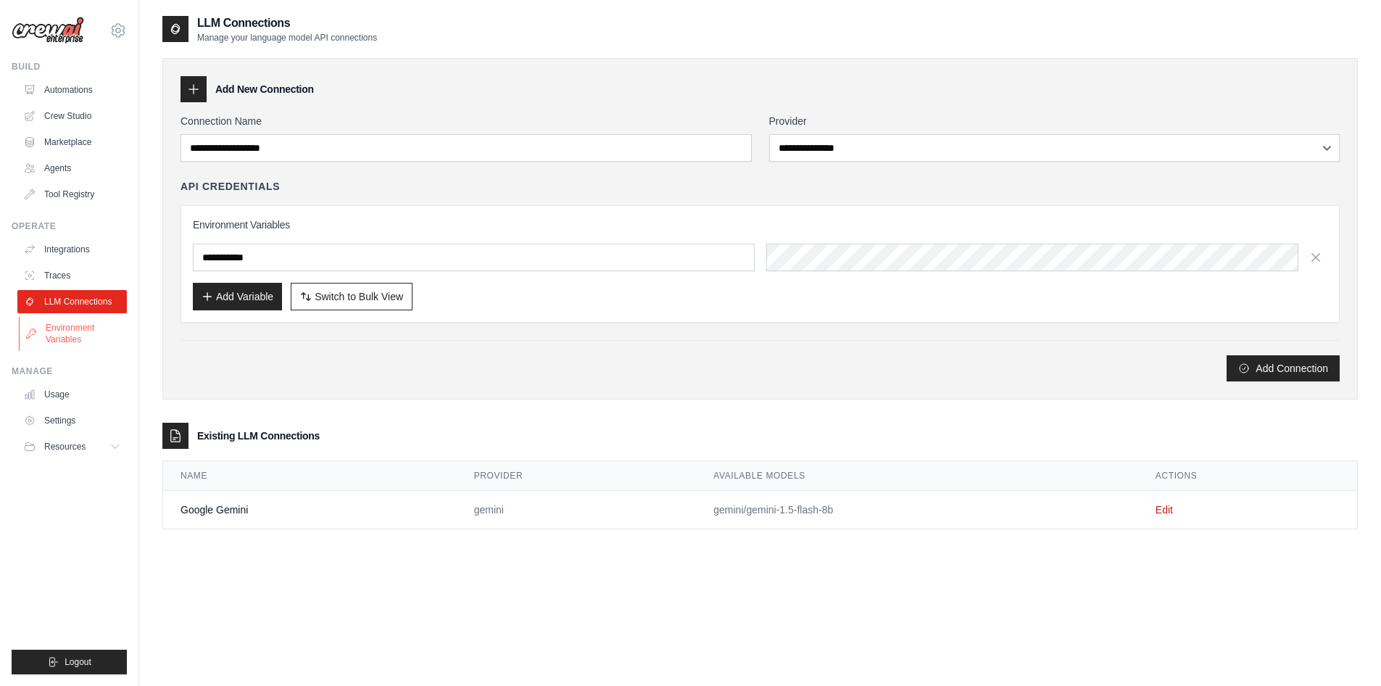
click at [91, 328] on link "Environment Variables" at bounding box center [73, 333] width 109 height 35
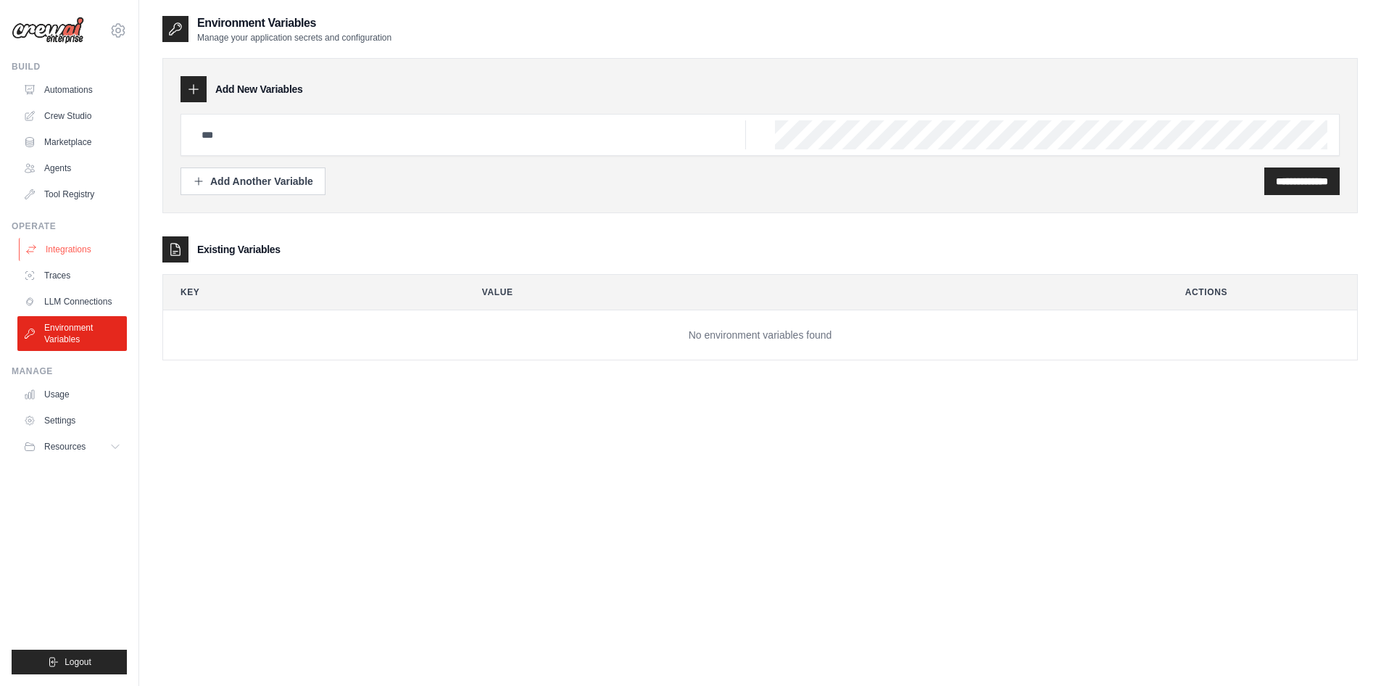
click at [80, 246] on link "Integrations" at bounding box center [73, 249] width 109 height 23
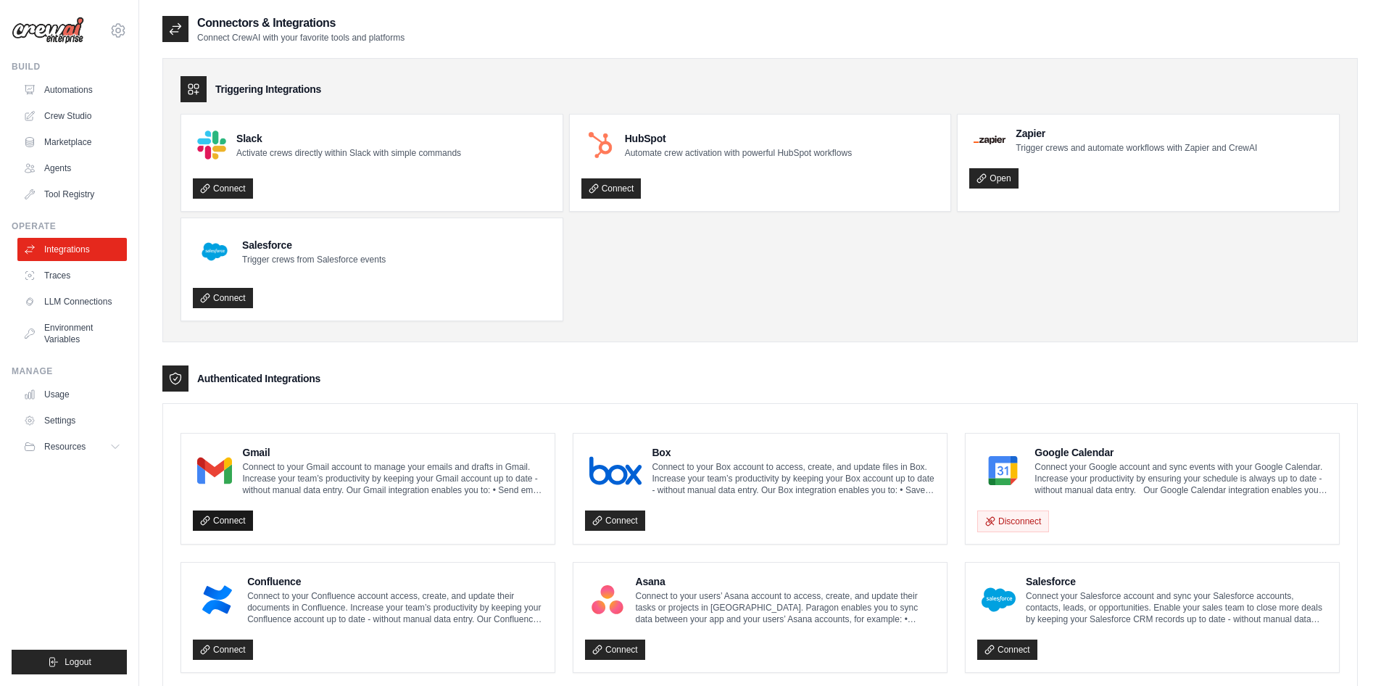
click at [223, 517] on link "Connect" at bounding box center [223, 521] width 60 height 20
click at [73, 198] on link "Tool Registry" at bounding box center [73, 194] width 109 height 23
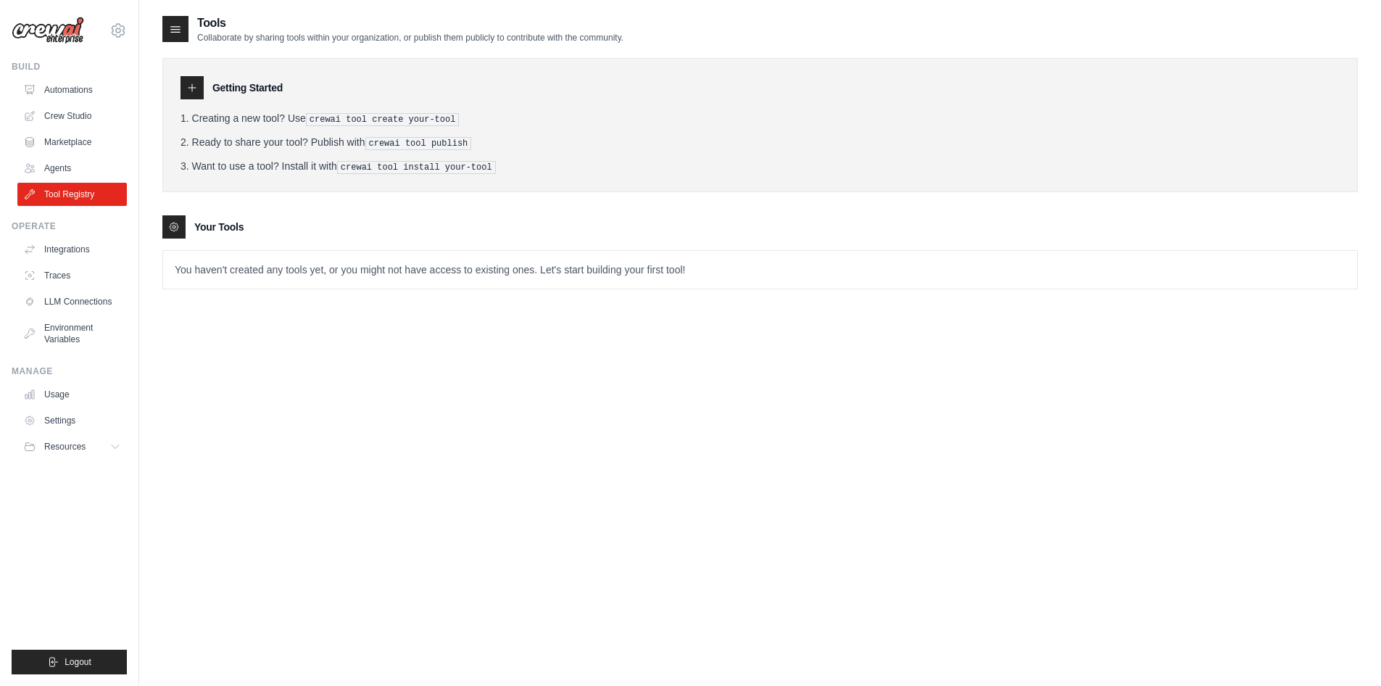
click at [194, 87] on icon at bounding box center [192, 88] width 12 height 12
click at [587, 270] on p "You haven't created any tools yet, or you might not have access to existing one…" at bounding box center [760, 270] width 1194 height 38
click at [195, 91] on icon at bounding box center [192, 88] width 12 height 12
click at [63, 168] on link "Agents" at bounding box center [73, 168] width 109 height 23
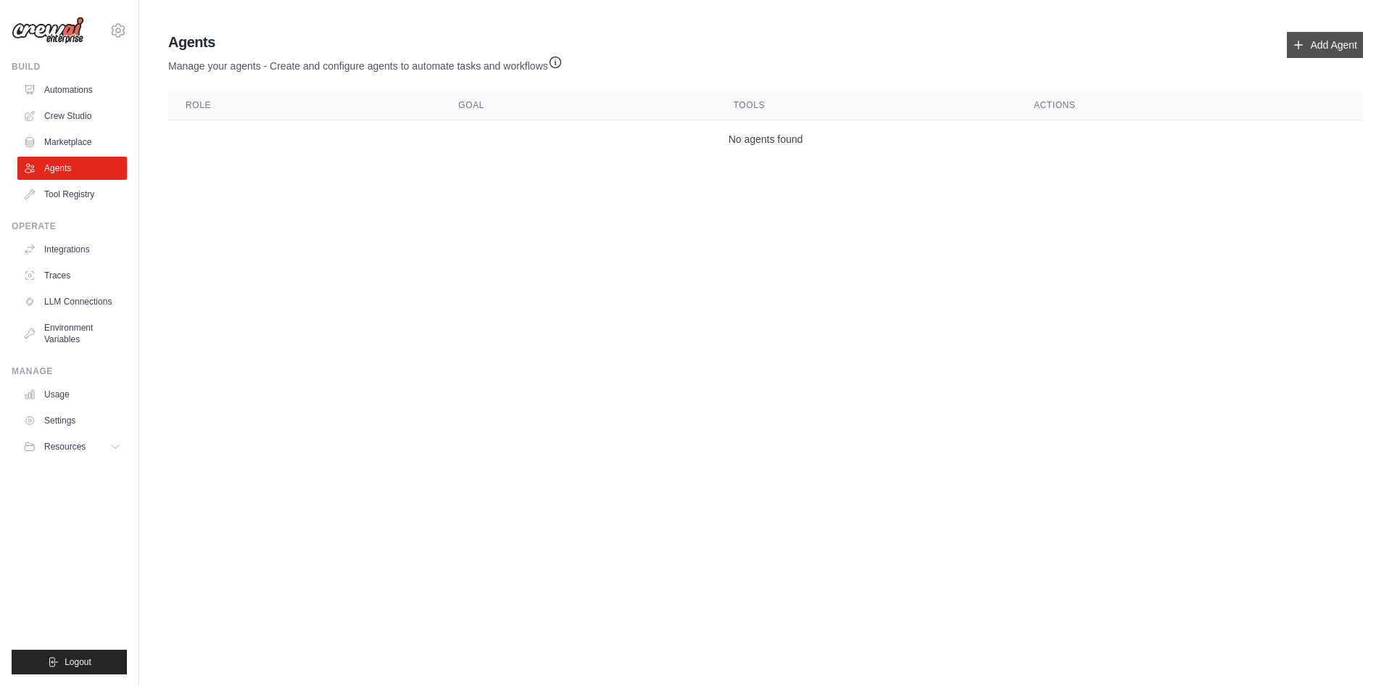
click at [1319, 43] on link "Add Agent" at bounding box center [1325, 45] width 76 height 26
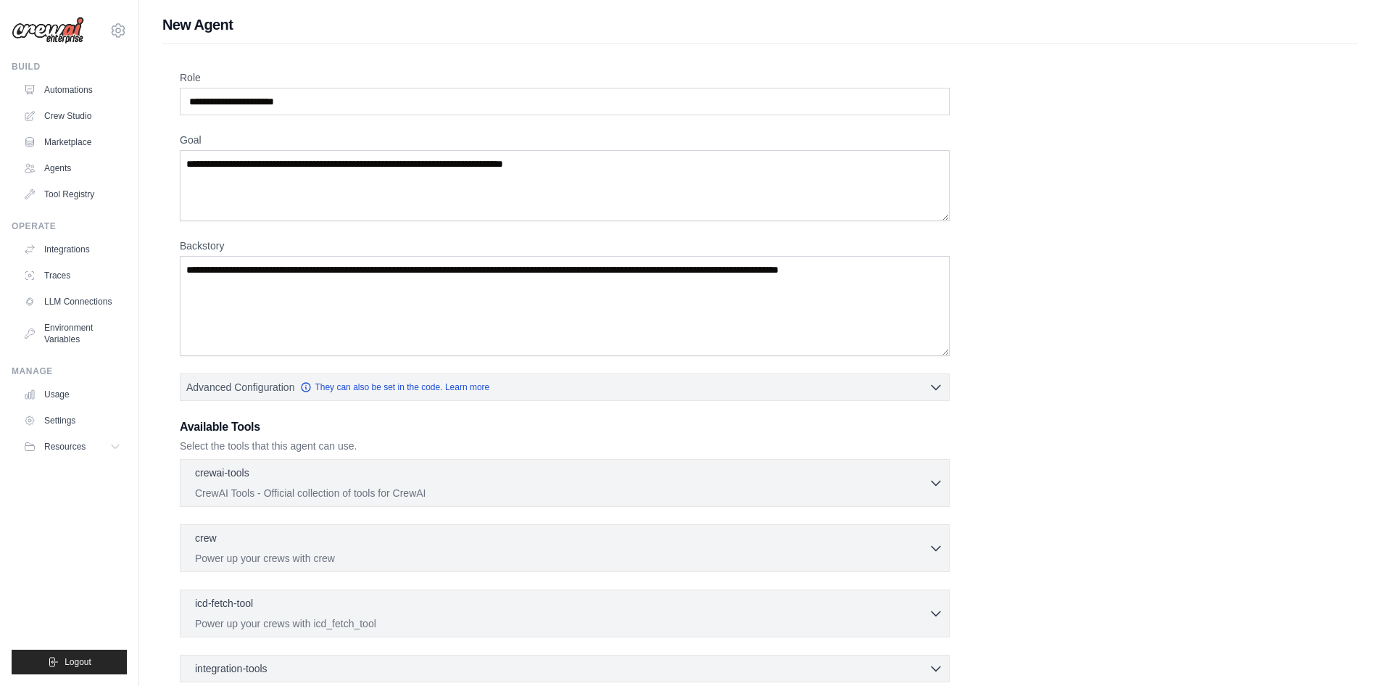
scroll to position [87, 0]
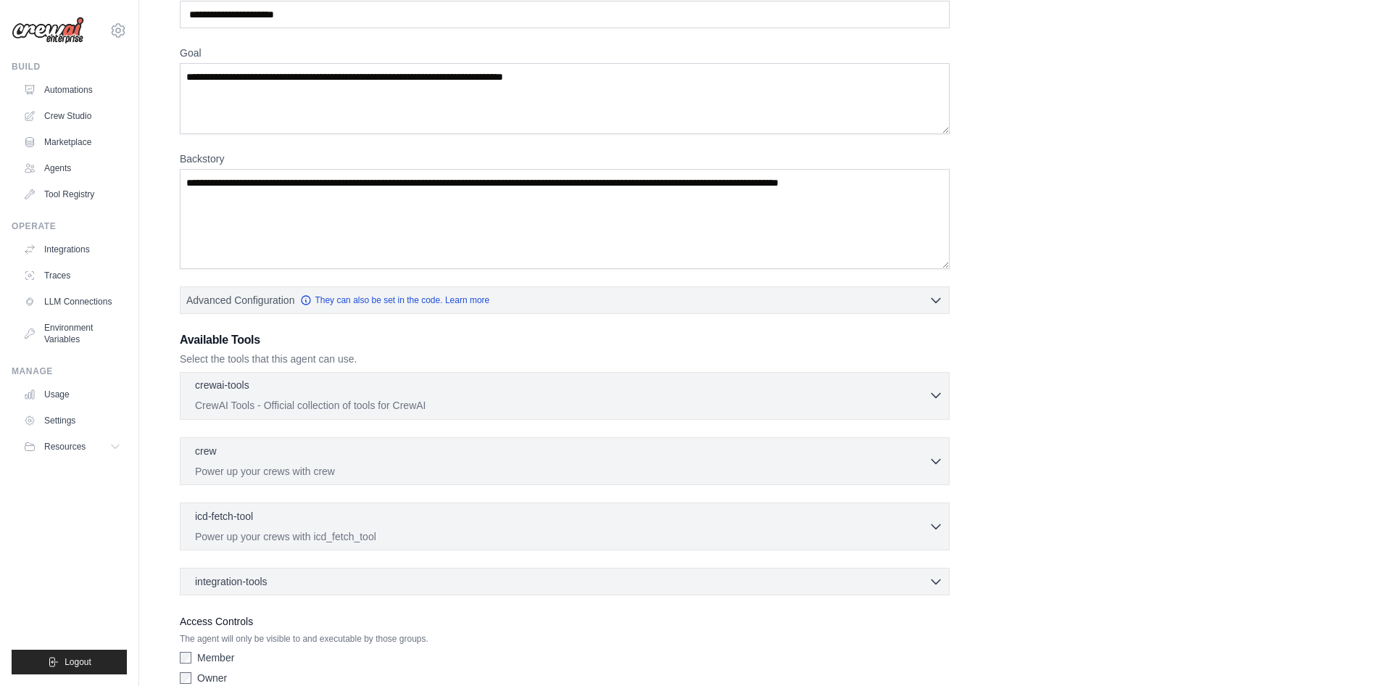
click at [460, 402] on p "CrewAI Tools - Official collection of tools for CrewAI" at bounding box center [562, 405] width 734 height 15
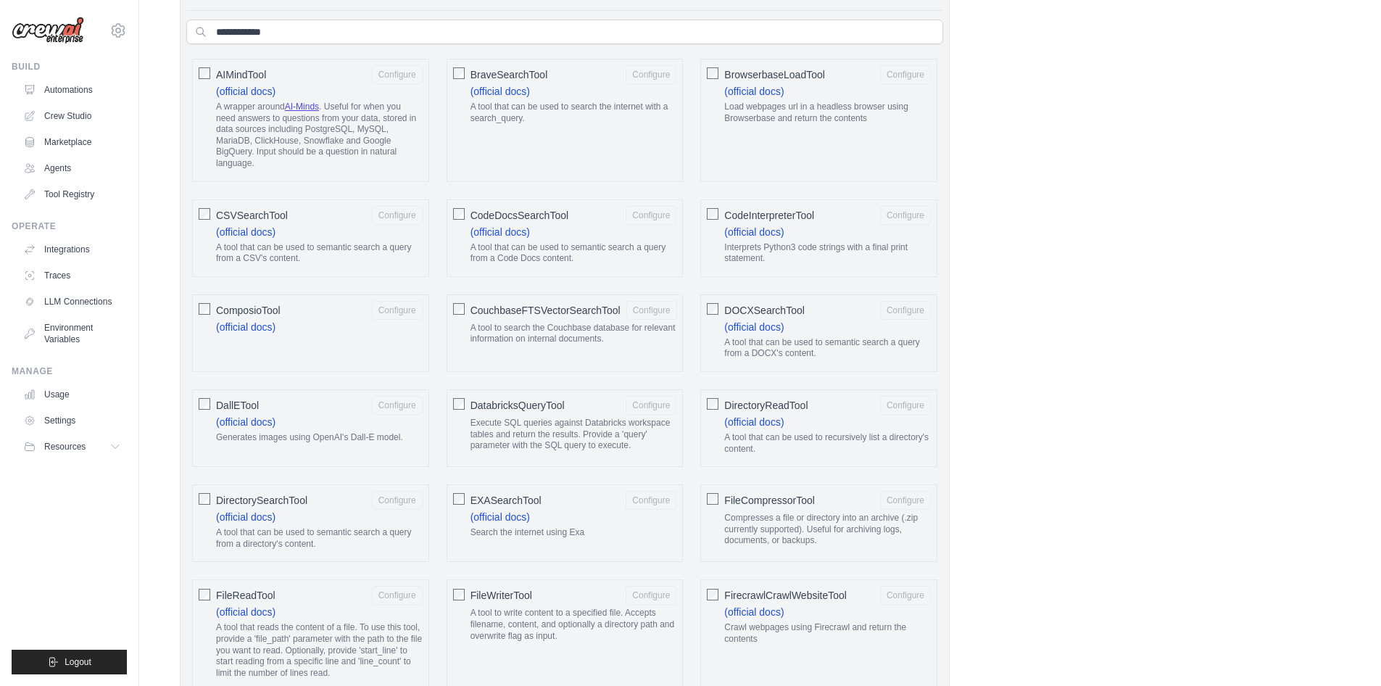
scroll to position [261, 0]
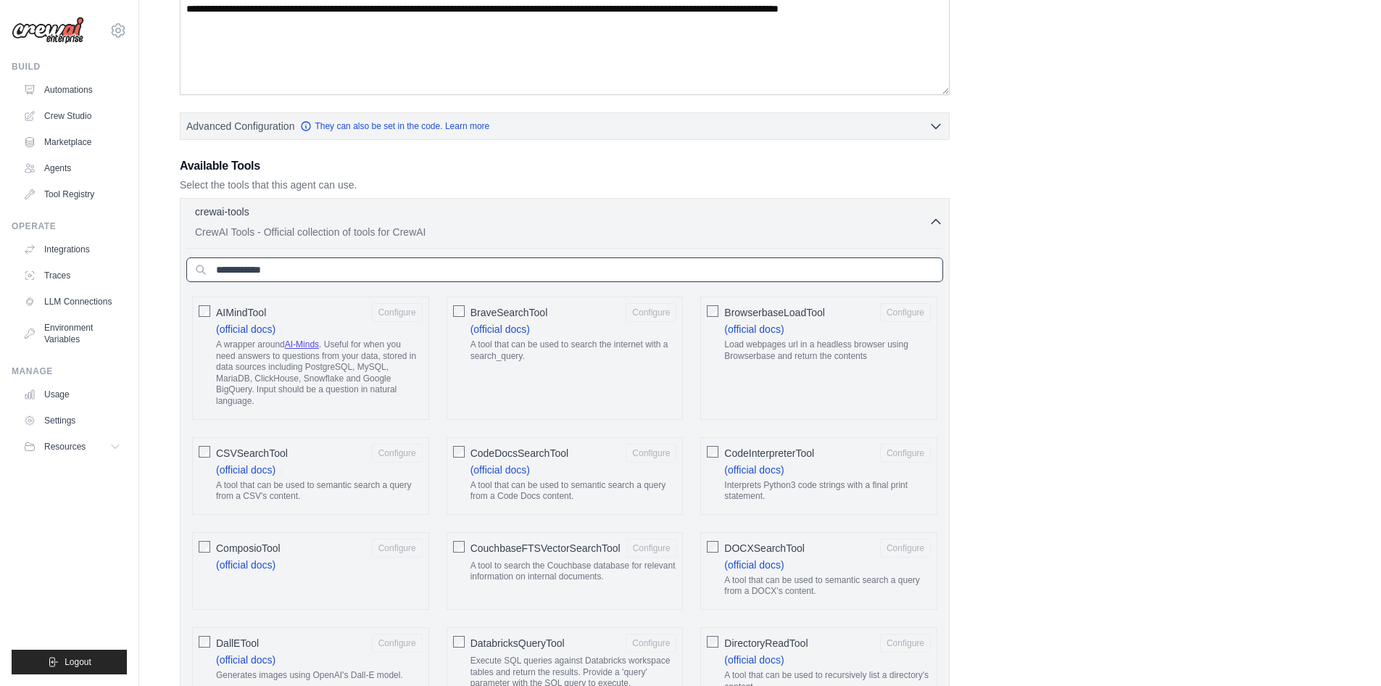
click at [363, 276] on input "text" at bounding box center [564, 269] width 757 height 25
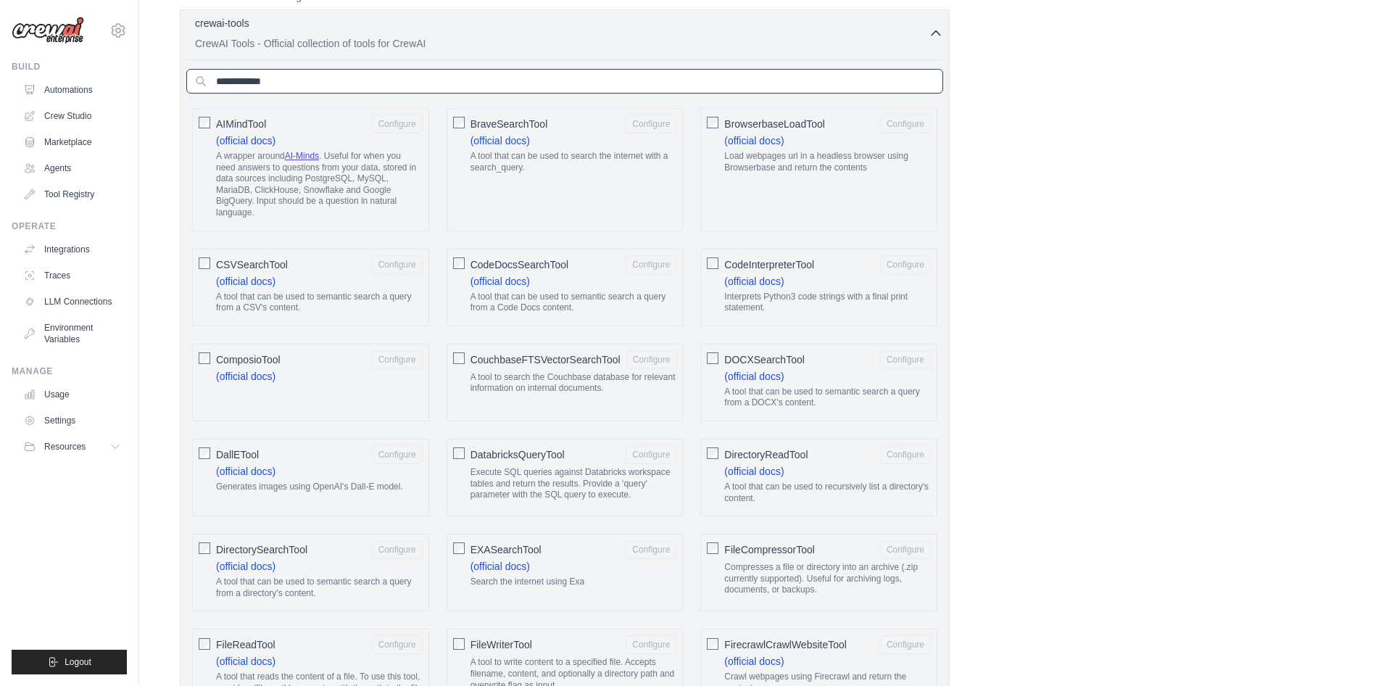
scroll to position [102, 0]
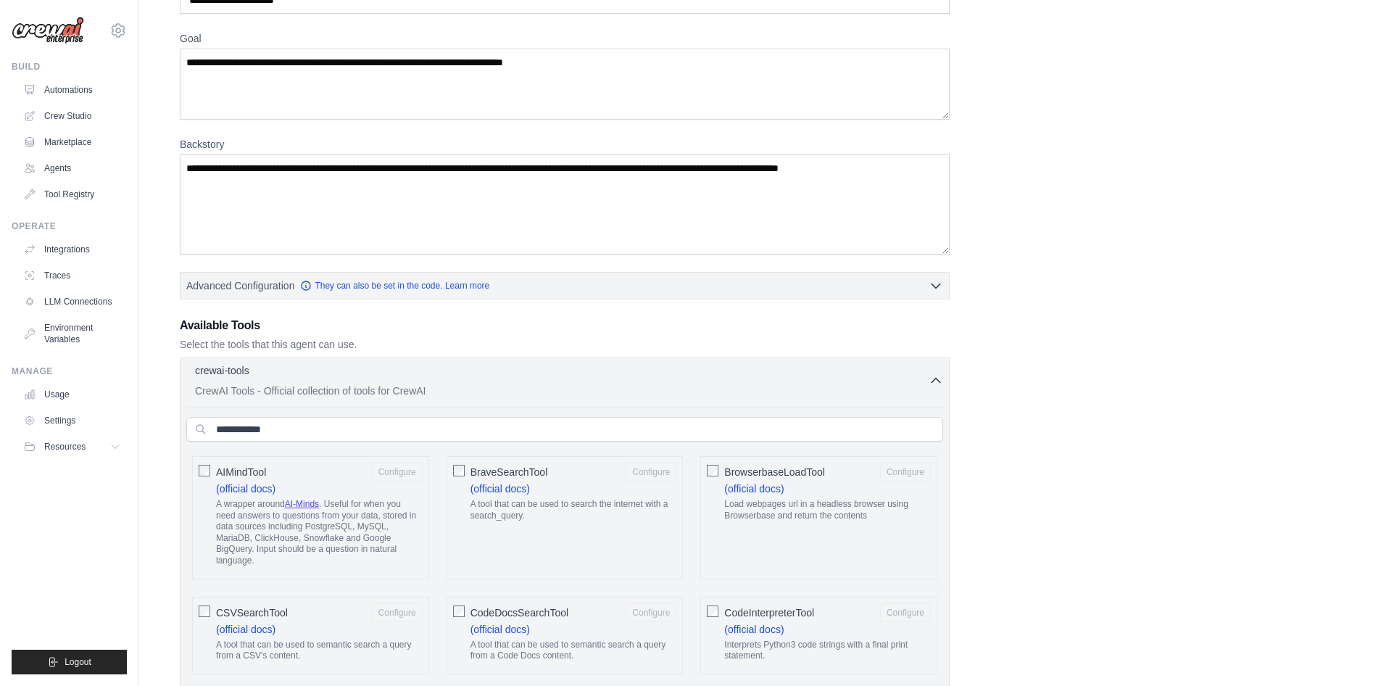
click at [930, 381] on icon "button" at bounding box center [936, 380] width 15 height 15
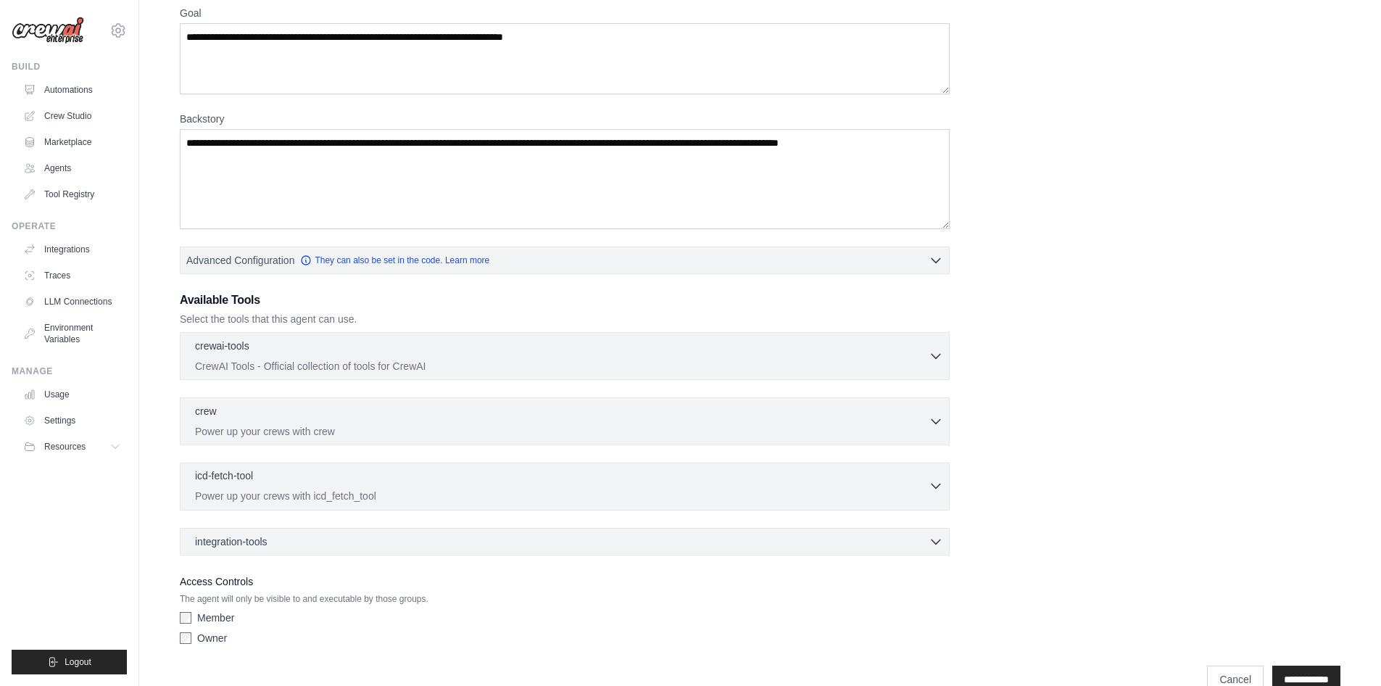
scroll to position [157, 0]
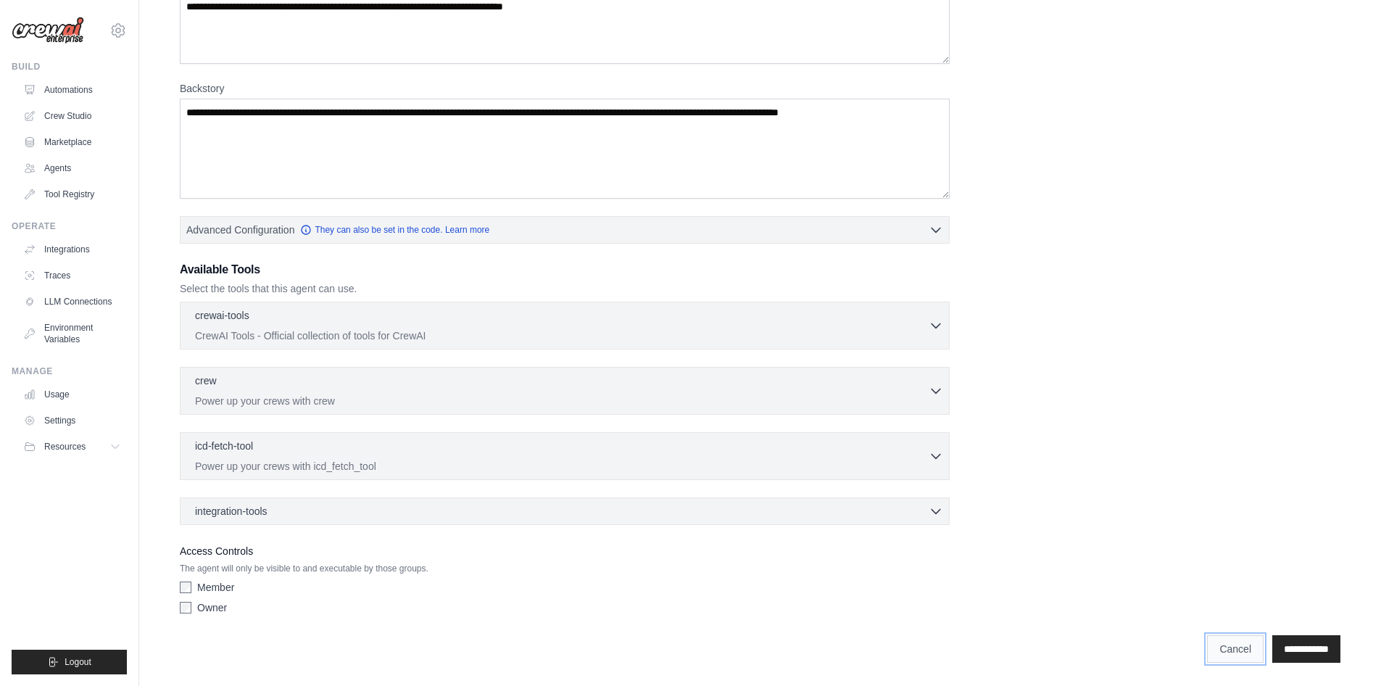
click at [1214, 653] on link "Cancel" at bounding box center [1235, 649] width 57 height 28
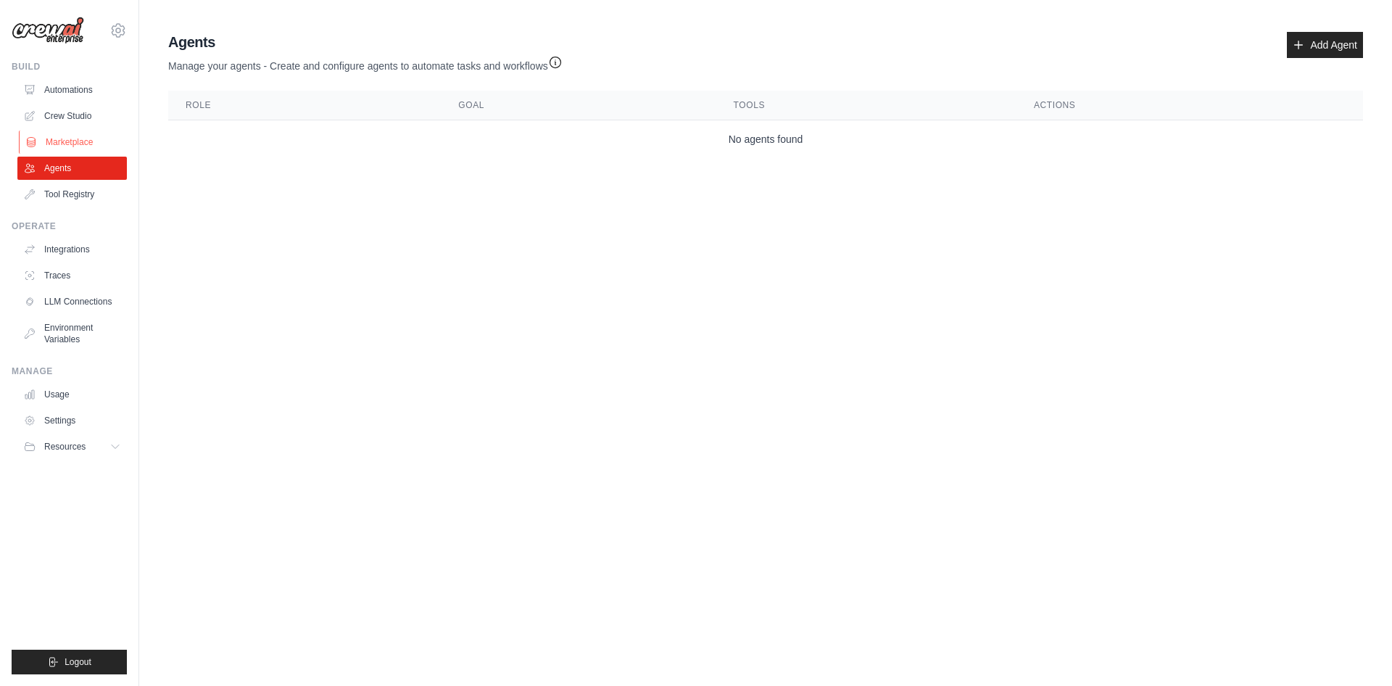
click at [84, 136] on link "Marketplace" at bounding box center [73, 142] width 109 height 23
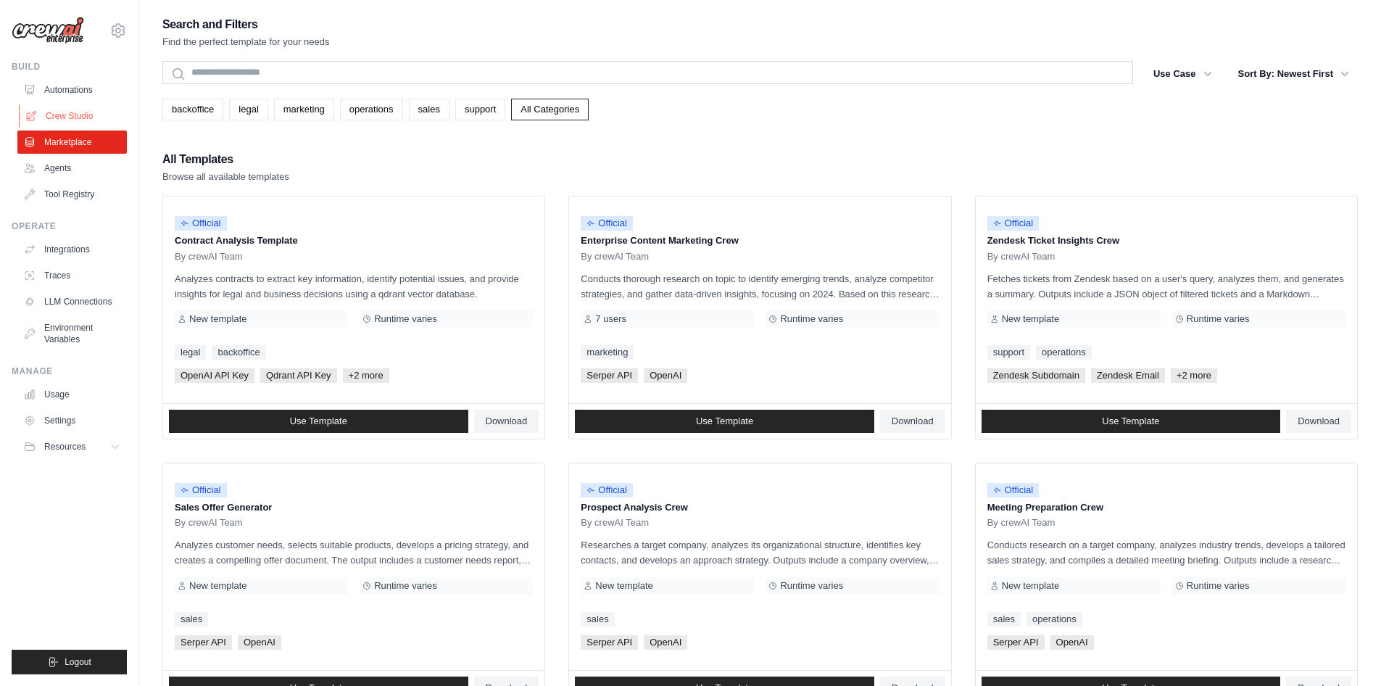
click at [76, 117] on link "Crew Studio" at bounding box center [73, 115] width 109 height 23
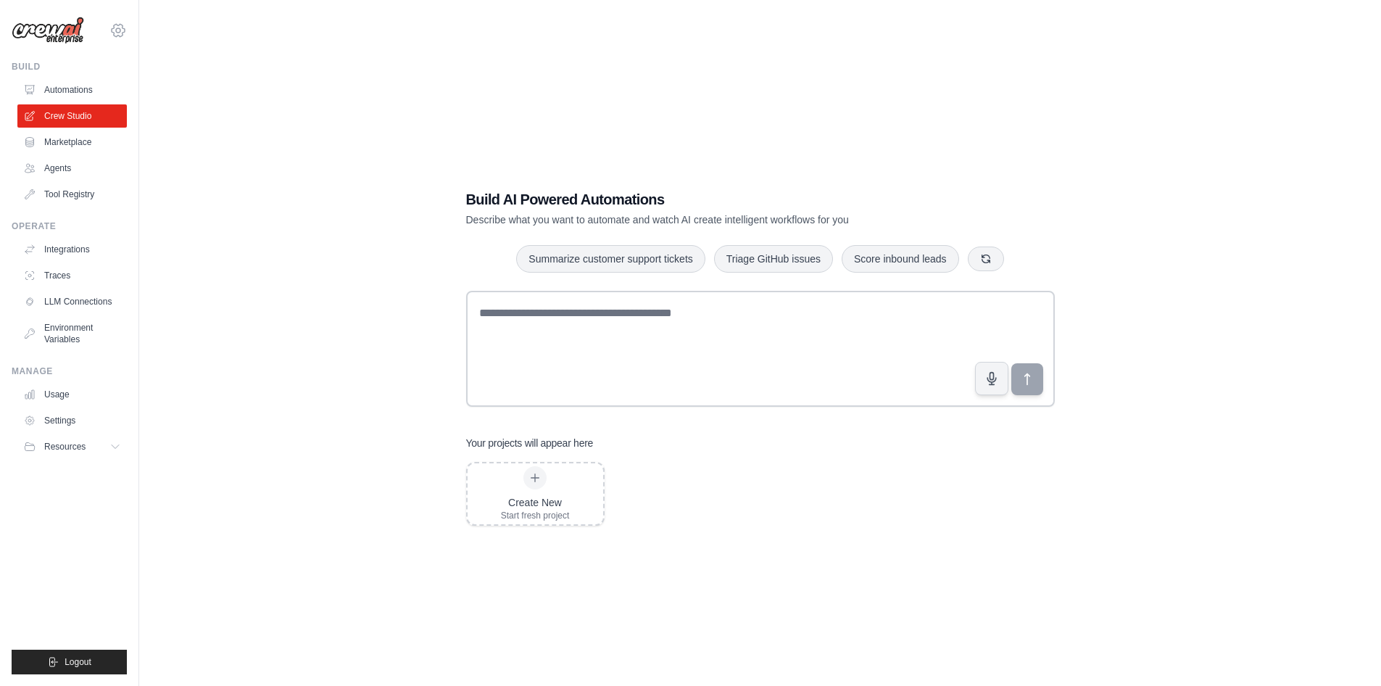
click at [119, 30] on icon at bounding box center [117, 30] width 17 height 17
click at [278, 108] on div "Build AI Powered Automations Describe what you want to automate and watch AI cr…" at bounding box center [760, 358] width 1196 height 686
click at [57, 390] on link "Usage" at bounding box center [73, 394] width 109 height 23
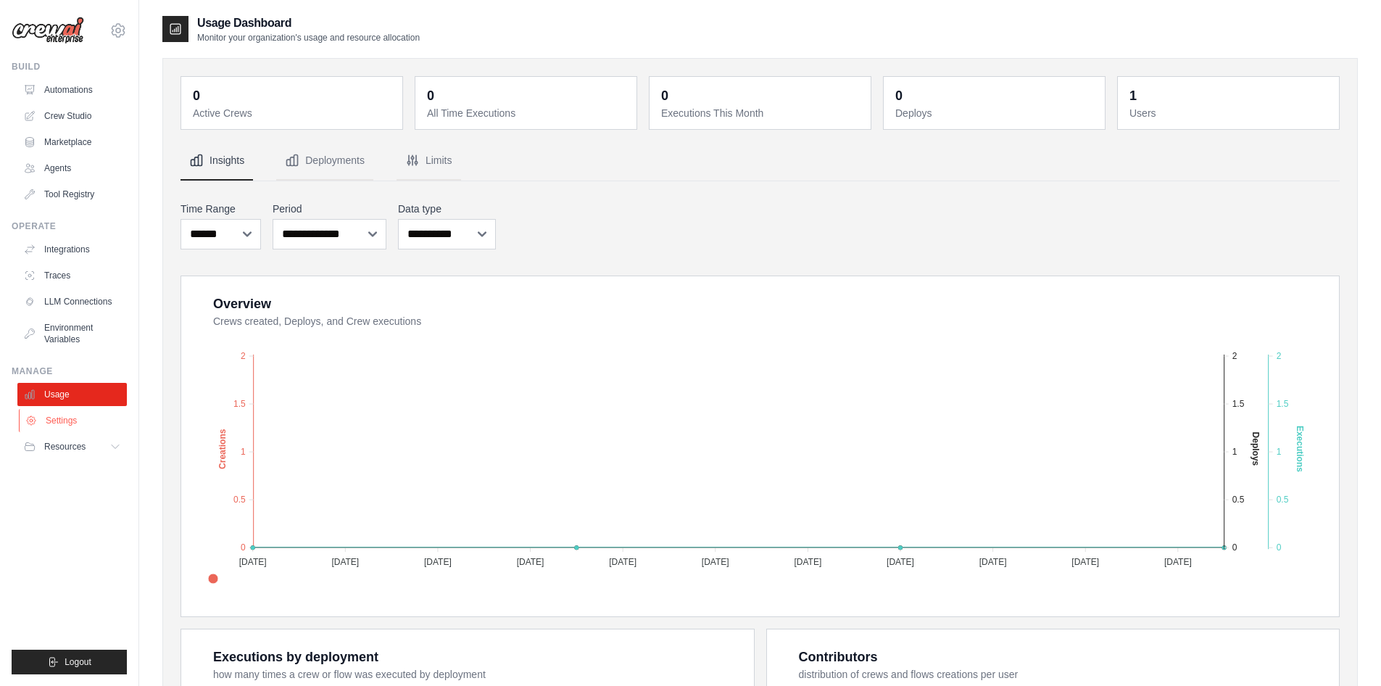
click at [90, 421] on link "Settings" at bounding box center [73, 420] width 109 height 23
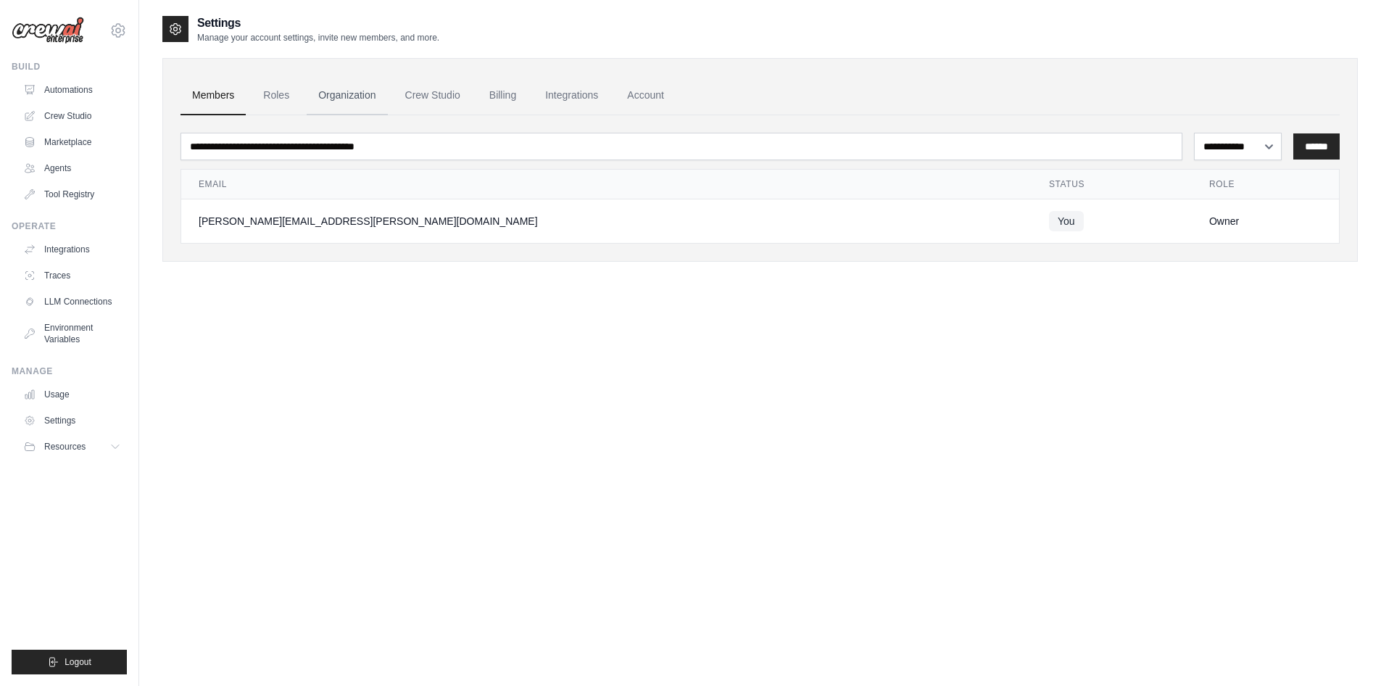
click at [365, 92] on link "Organization" at bounding box center [347, 95] width 80 height 39
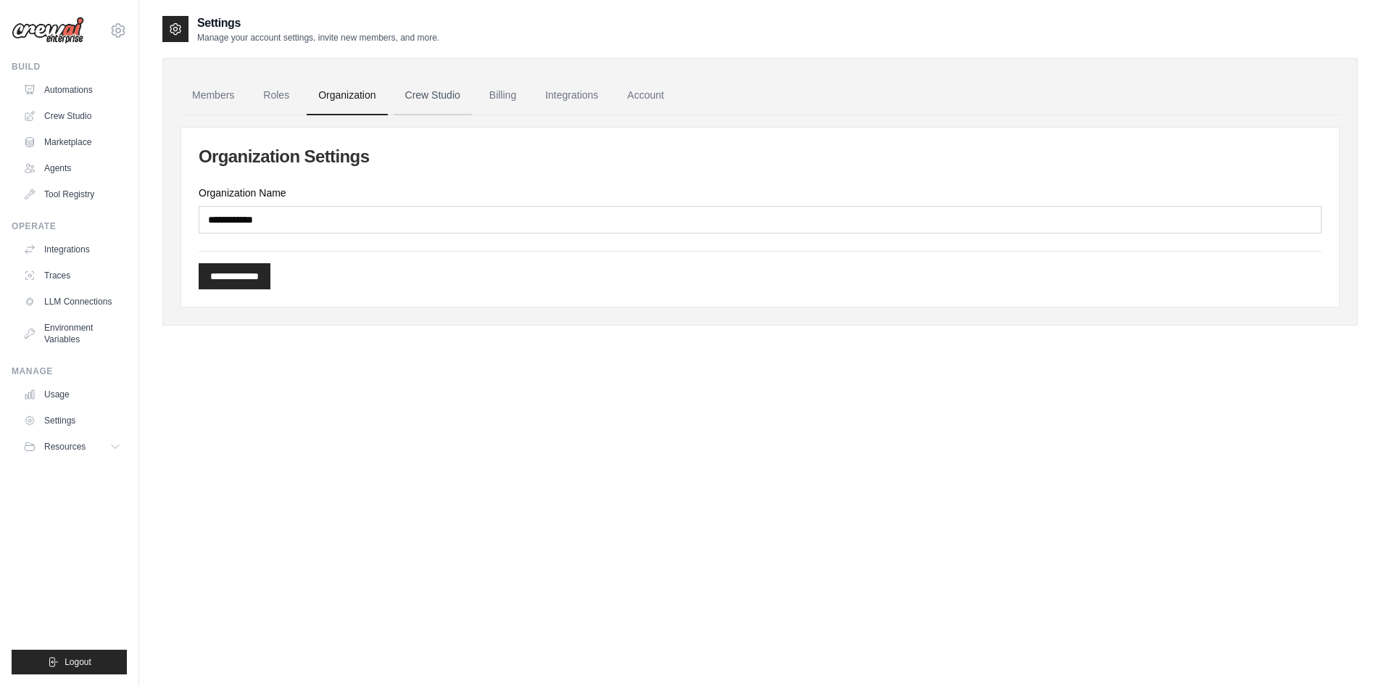
click at [419, 101] on link "Crew Studio" at bounding box center [433, 95] width 78 height 39
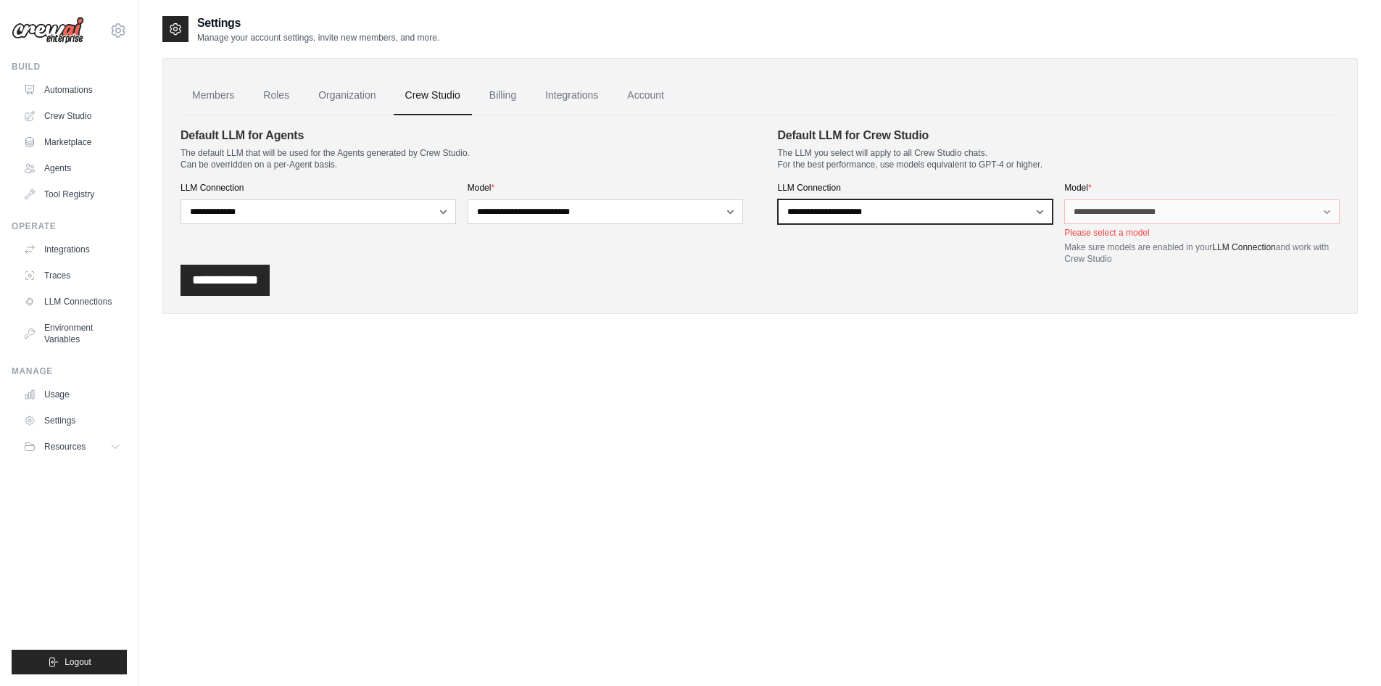
click at [931, 212] on select "**********" at bounding box center [916, 211] width 276 height 25
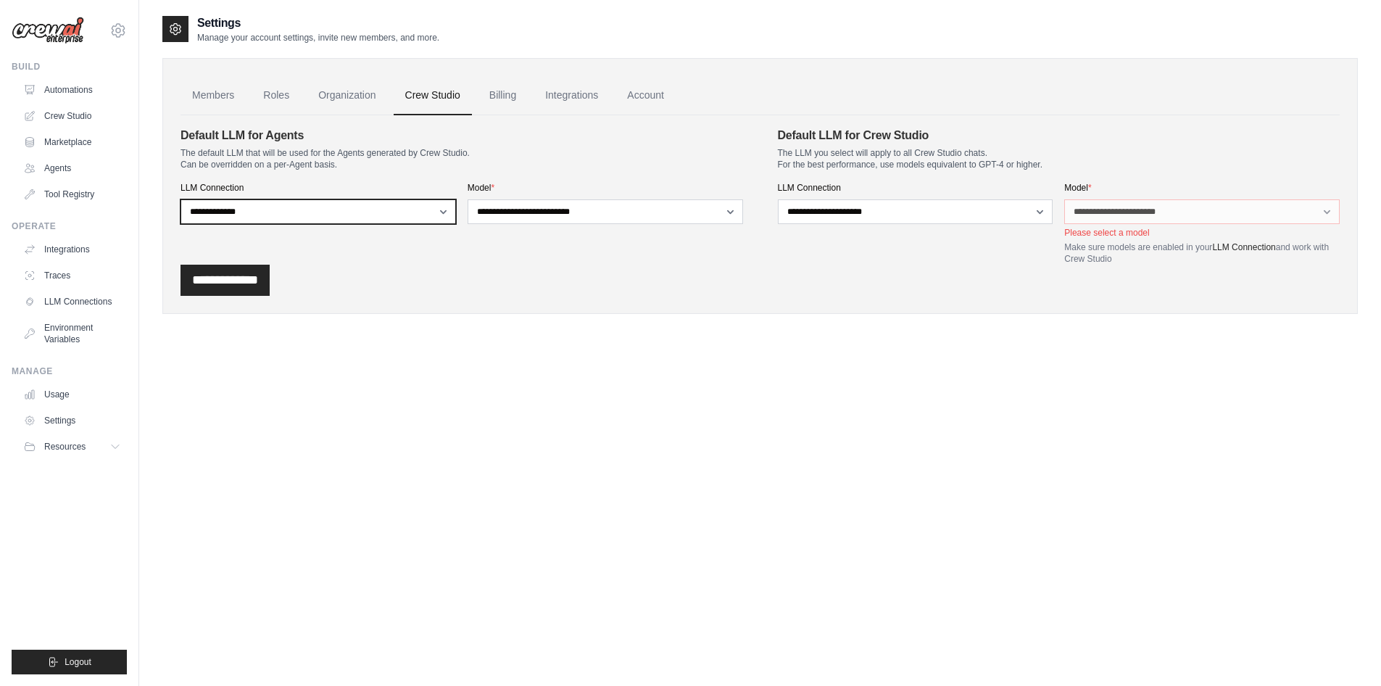
click at [339, 212] on select "**********" at bounding box center [319, 211] width 276 height 25
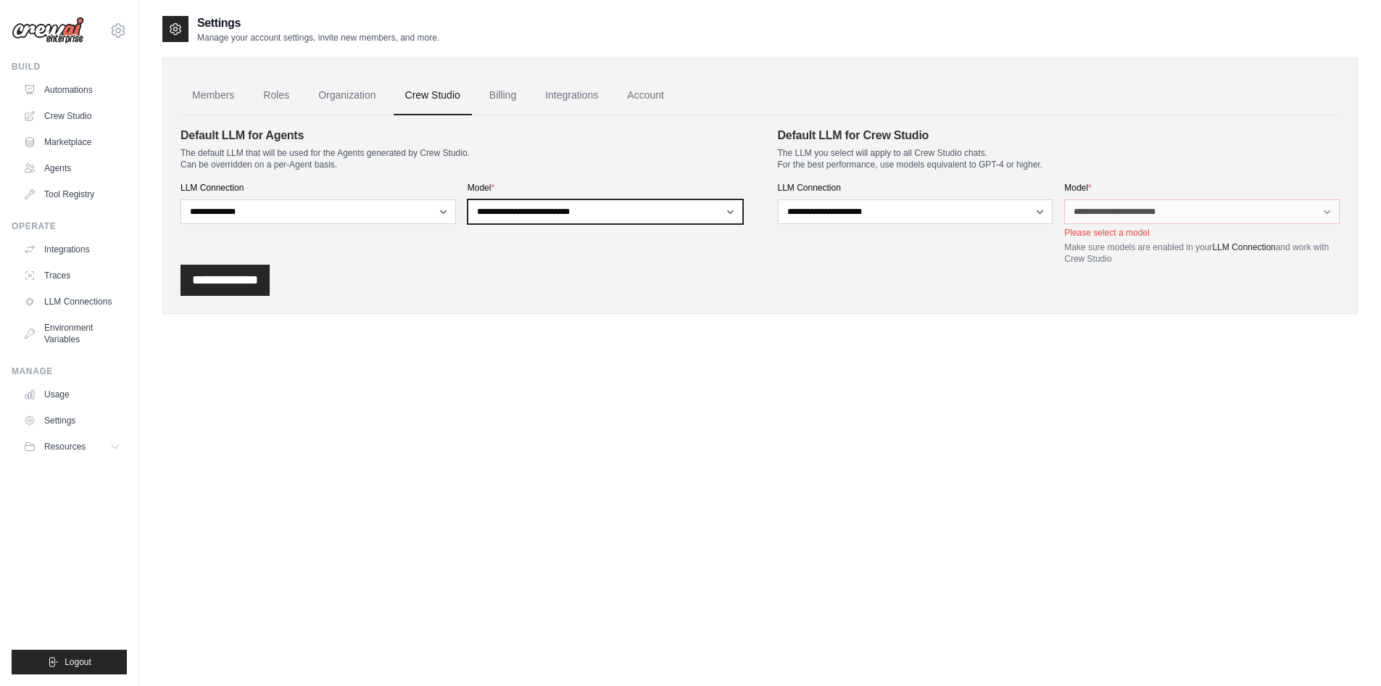
click at [524, 219] on select "**********" at bounding box center [606, 211] width 276 height 25
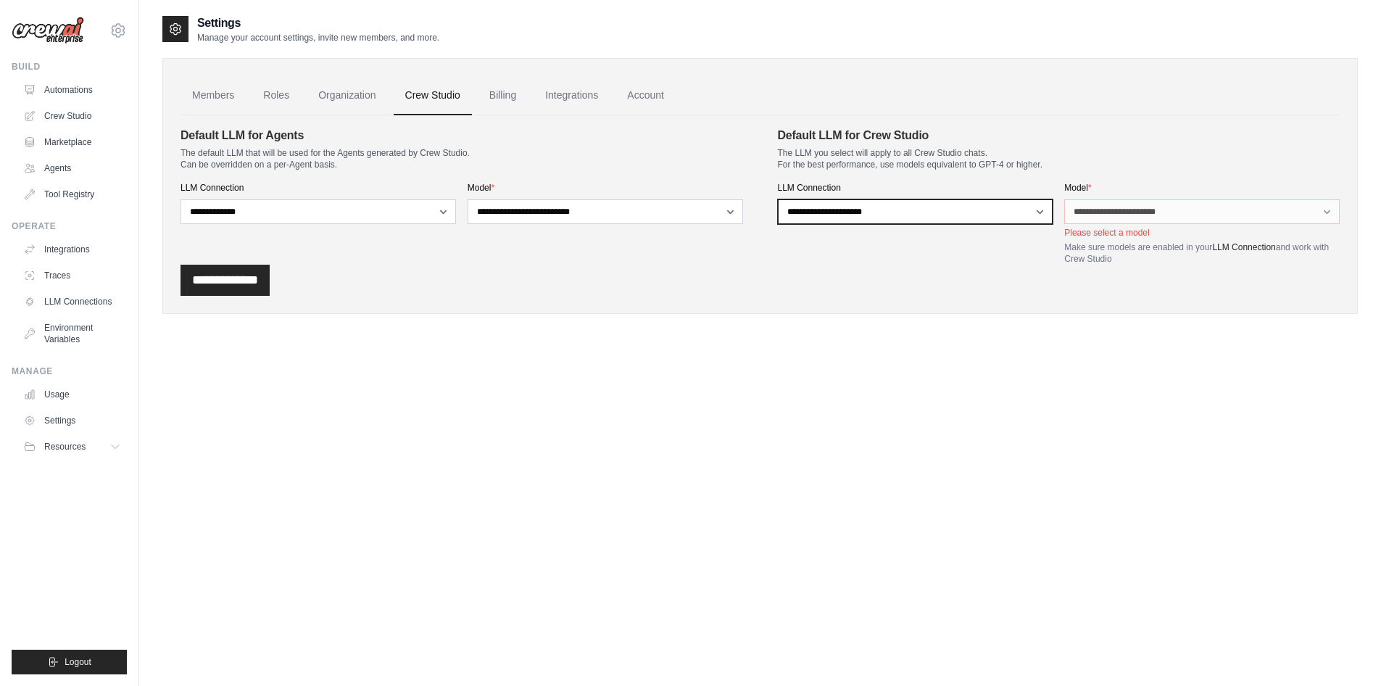
click at [870, 212] on select "**********" at bounding box center [916, 211] width 276 height 25
click at [498, 92] on link "Billing" at bounding box center [503, 95] width 50 height 39
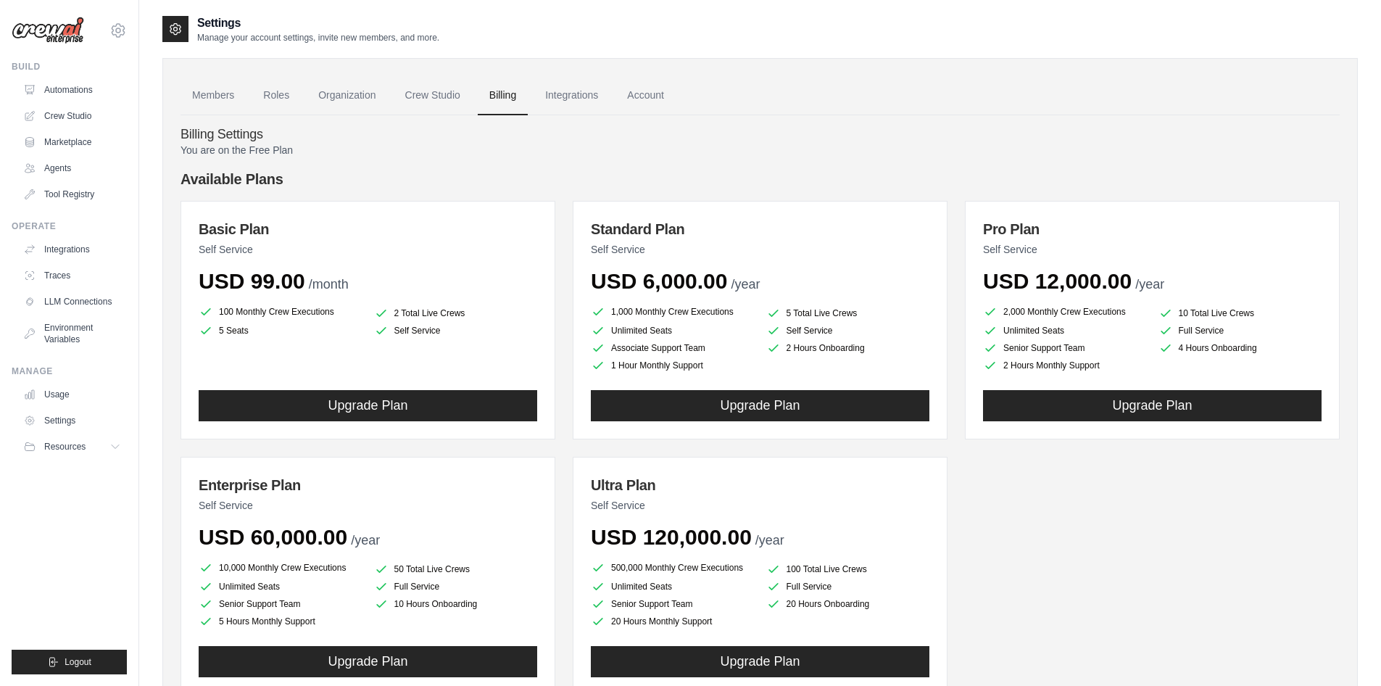
drag, startPoint x: 88, startPoint y: 87, endPoint x: 123, endPoint y: 104, distance: 38.6
click at [88, 87] on link "Automations" at bounding box center [71, 89] width 109 height 23
